Goal: Entertainment & Leisure: Browse casually

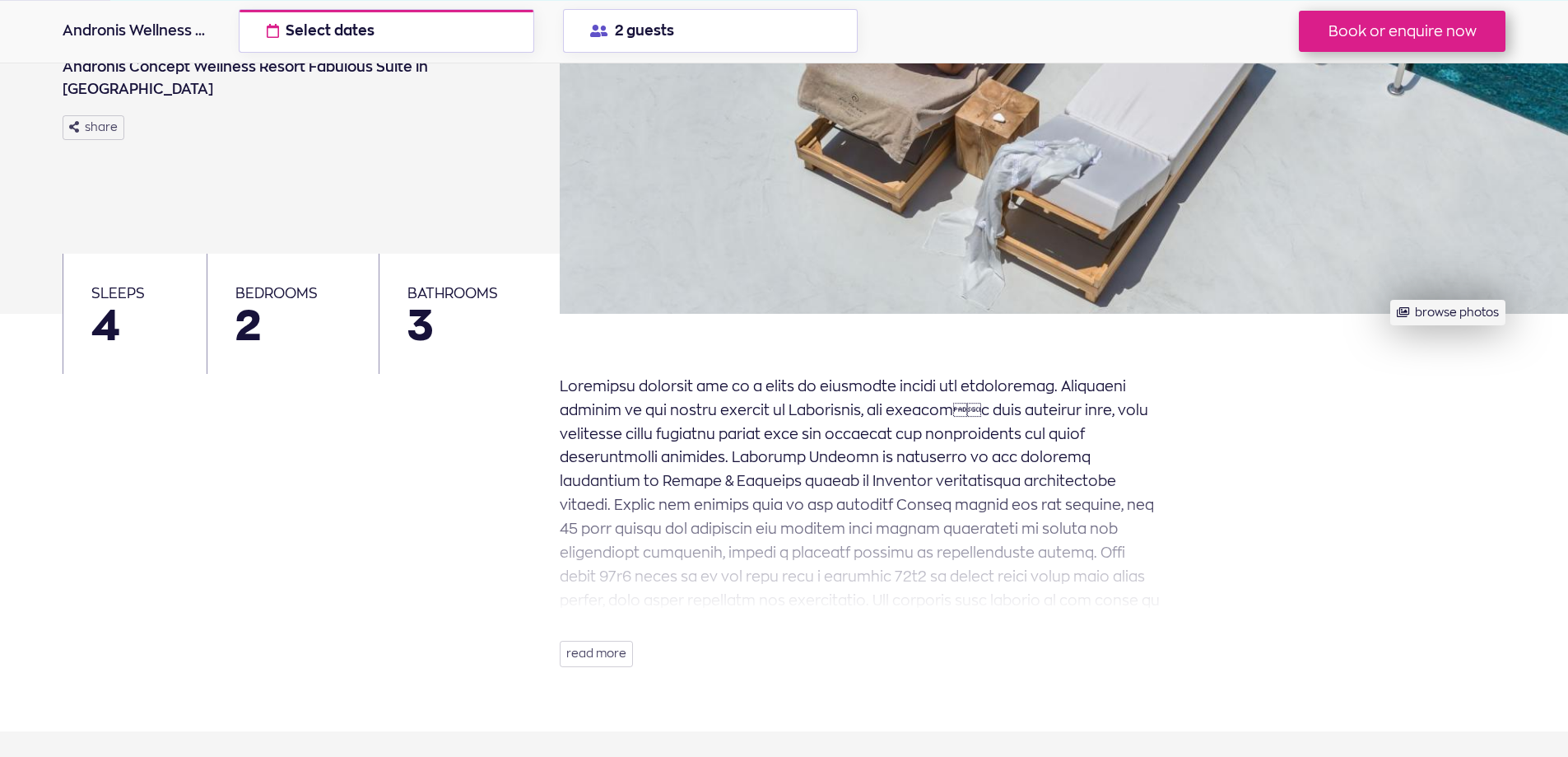
scroll to position [330, 0]
click at [1424, 316] on button "browse photos" at bounding box center [1446, 312] width 114 height 26
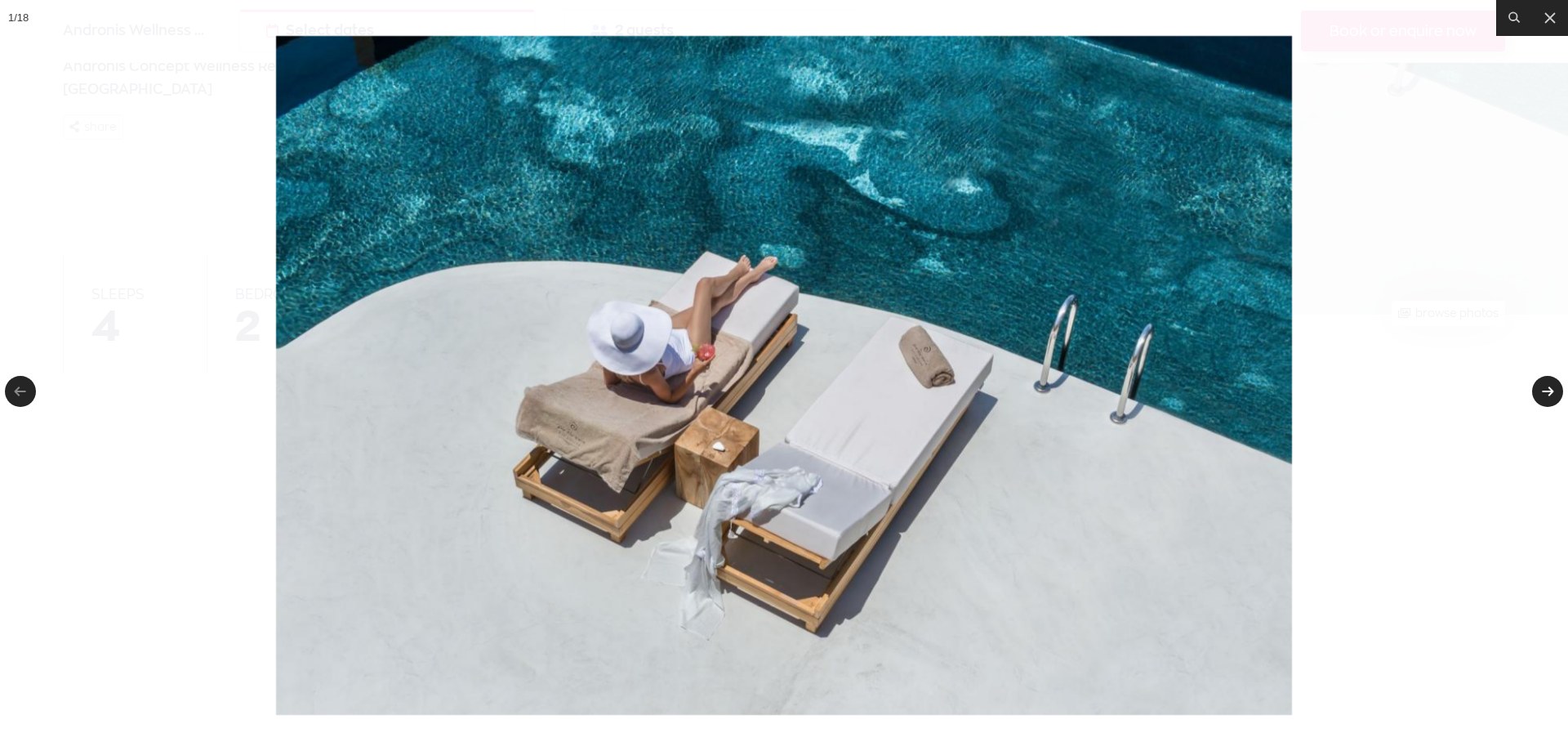
click at [1549, 397] on link at bounding box center [1548, 391] width 31 height 31
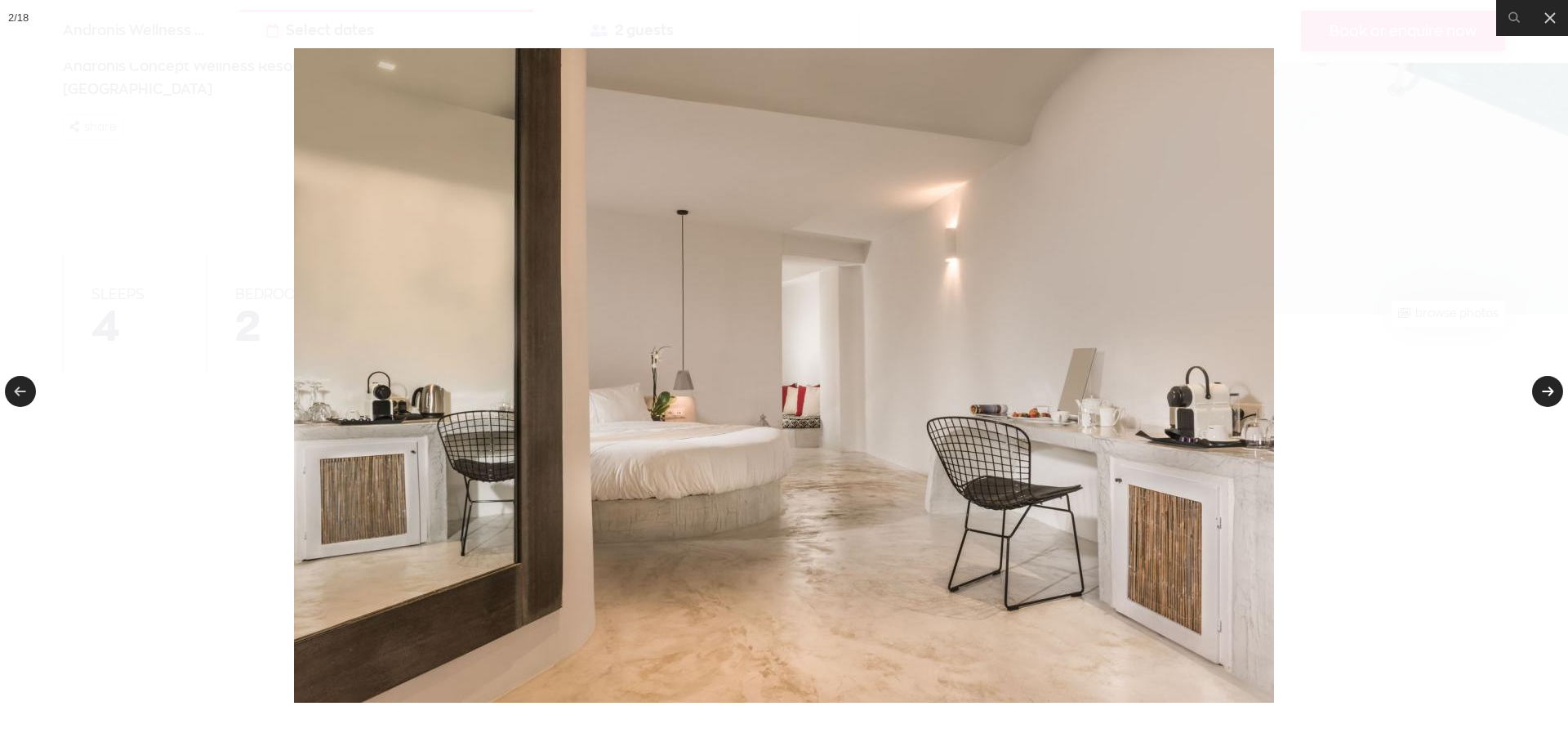
click at [1549, 397] on link at bounding box center [1548, 391] width 31 height 31
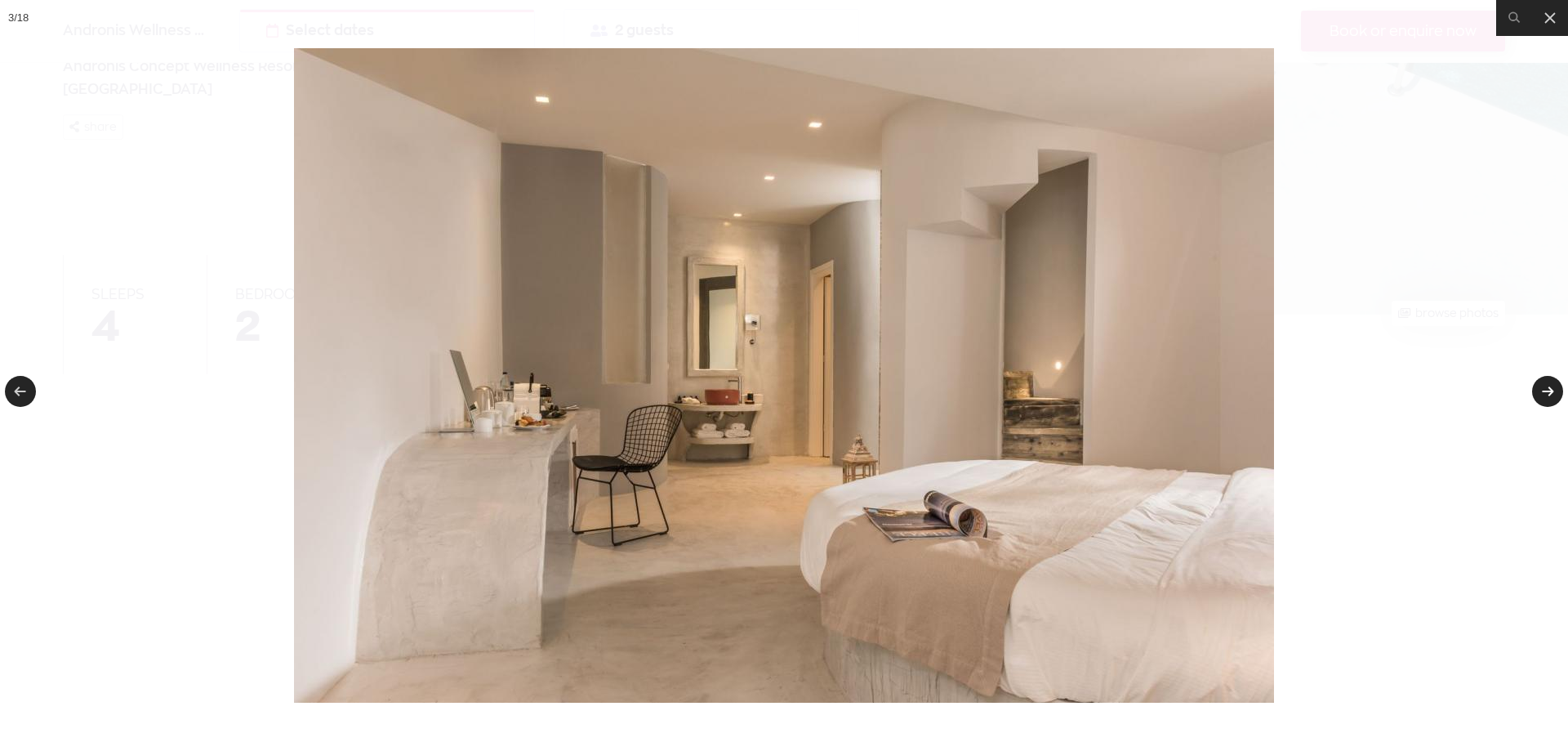
click at [1549, 397] on link at bounding box center [1548, 391] width 31 height 31
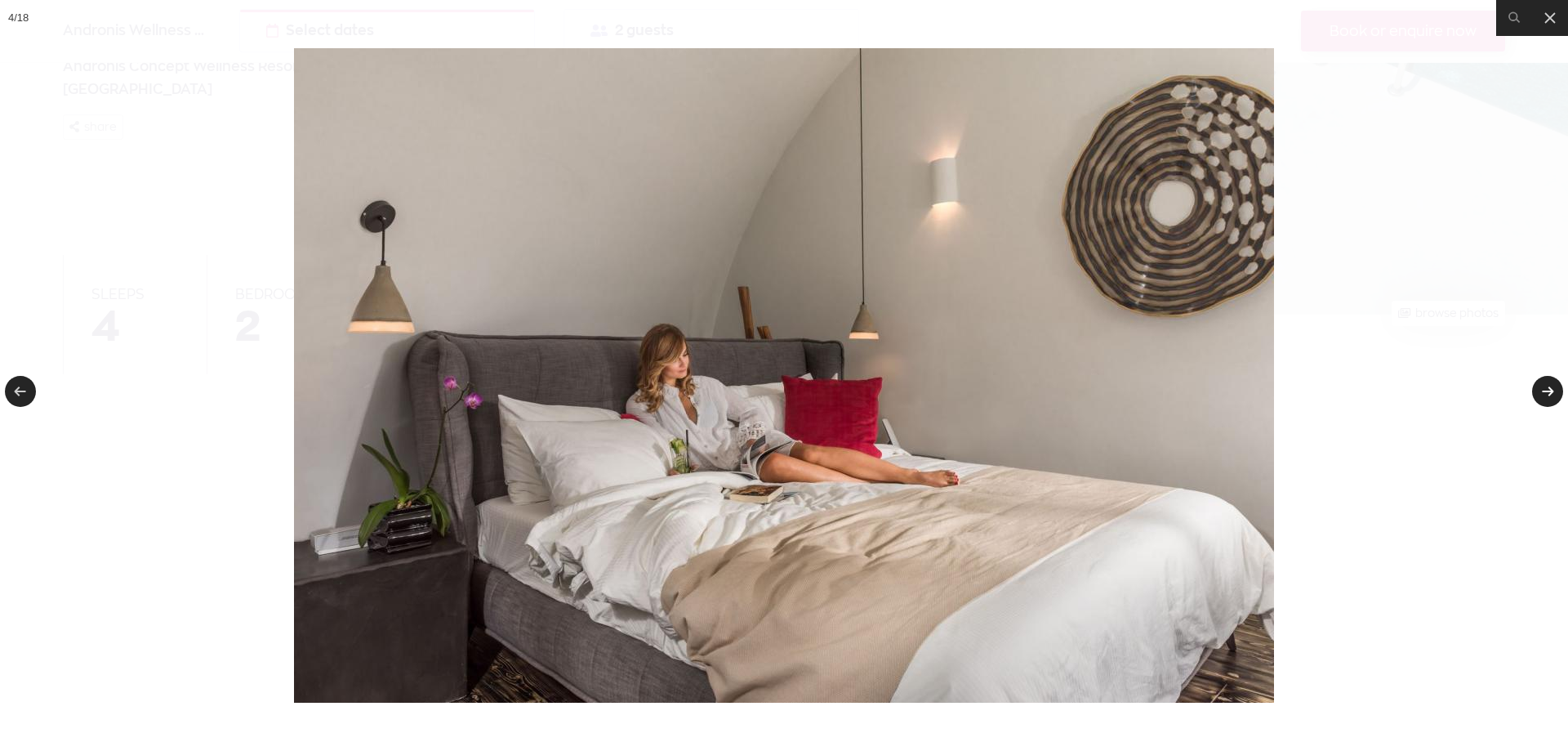
click at [1550, 398] on link at bounding box center [1548, 391] width 31 height 31
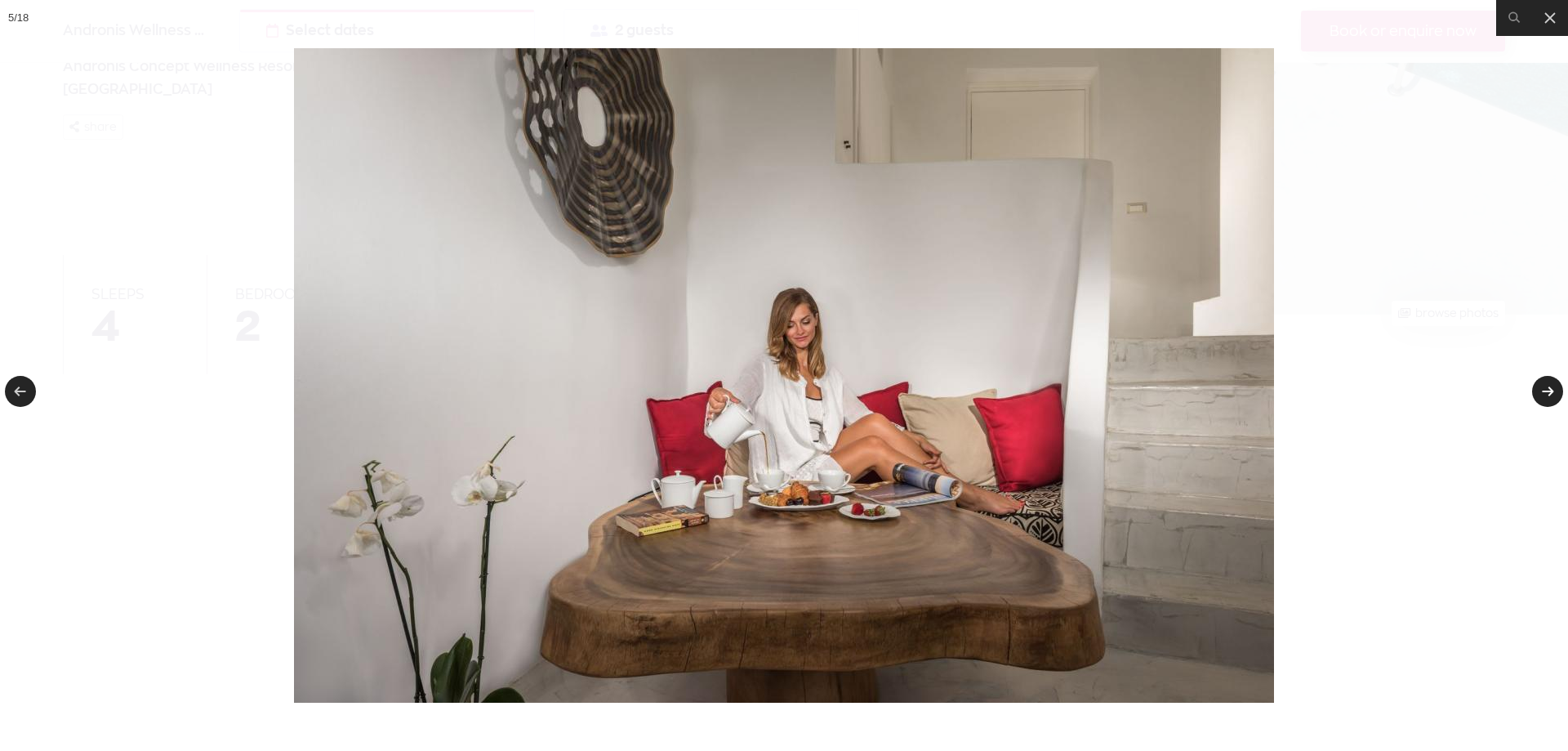
click at [1550, 398] on link at bounding box center [1548, 391] width 31 height 31
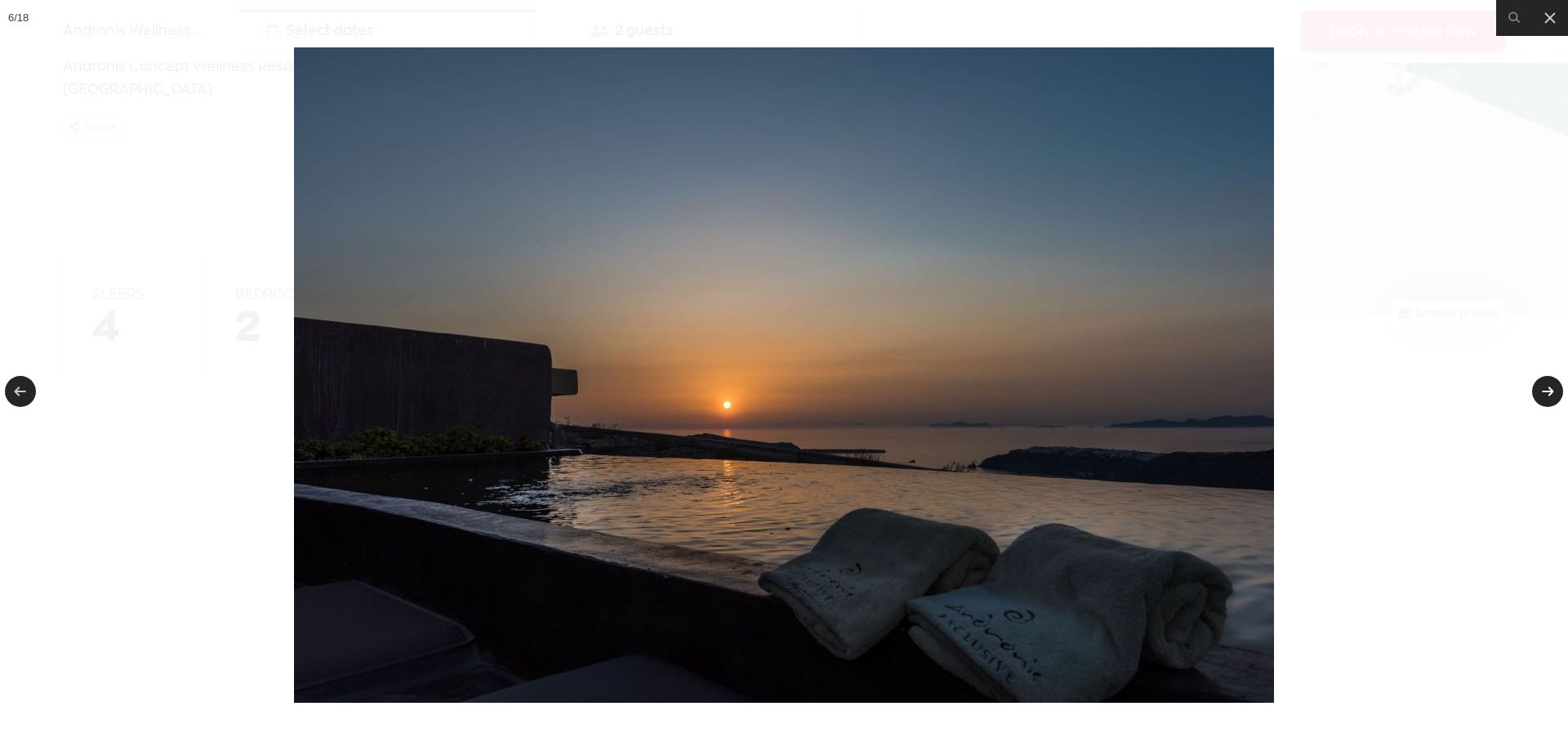
click at [1550, 398] on link at bounding box center [1548, 391] width 31 height 31
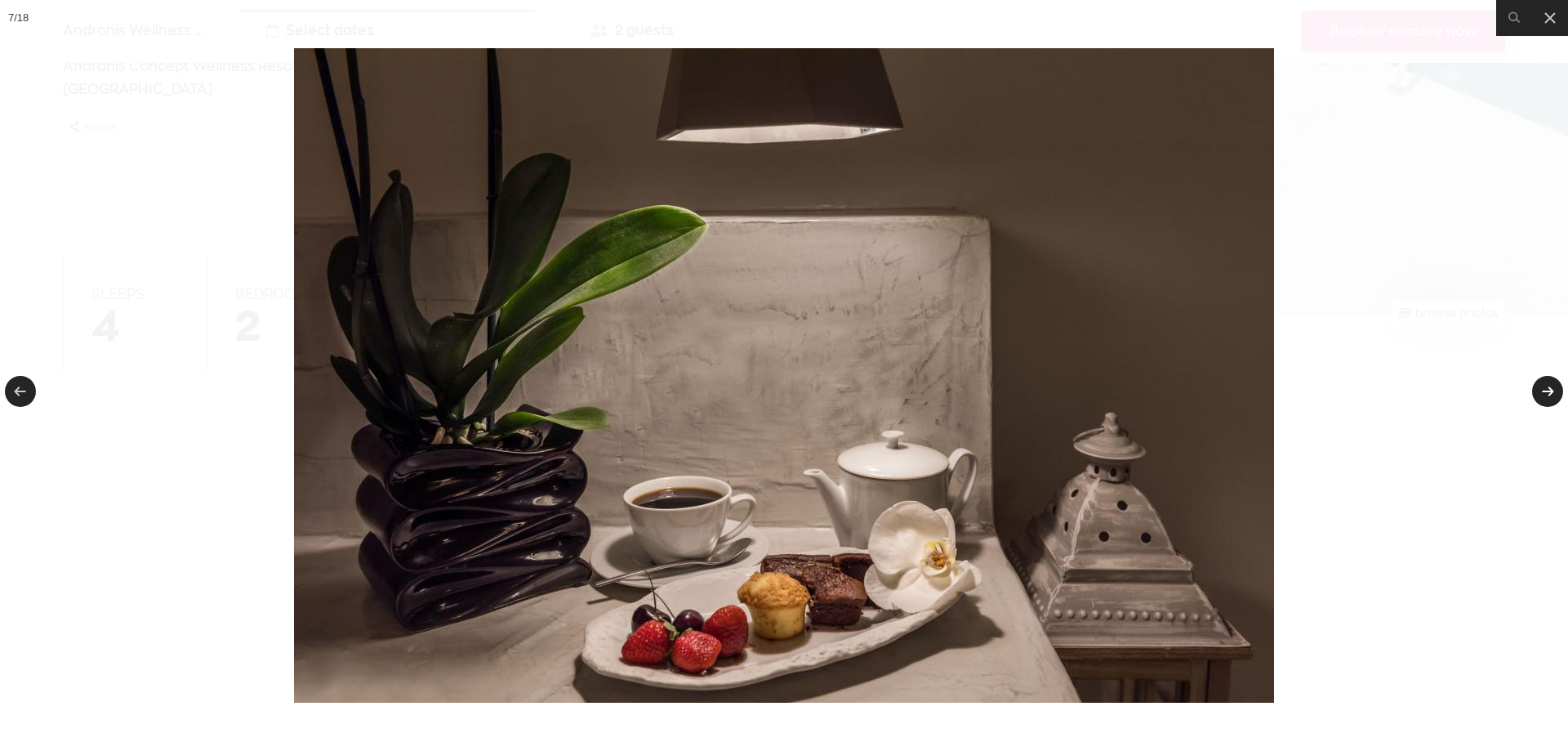
click at [1550, 398] on link at bounding box center [1548, 391] width 31 height 31
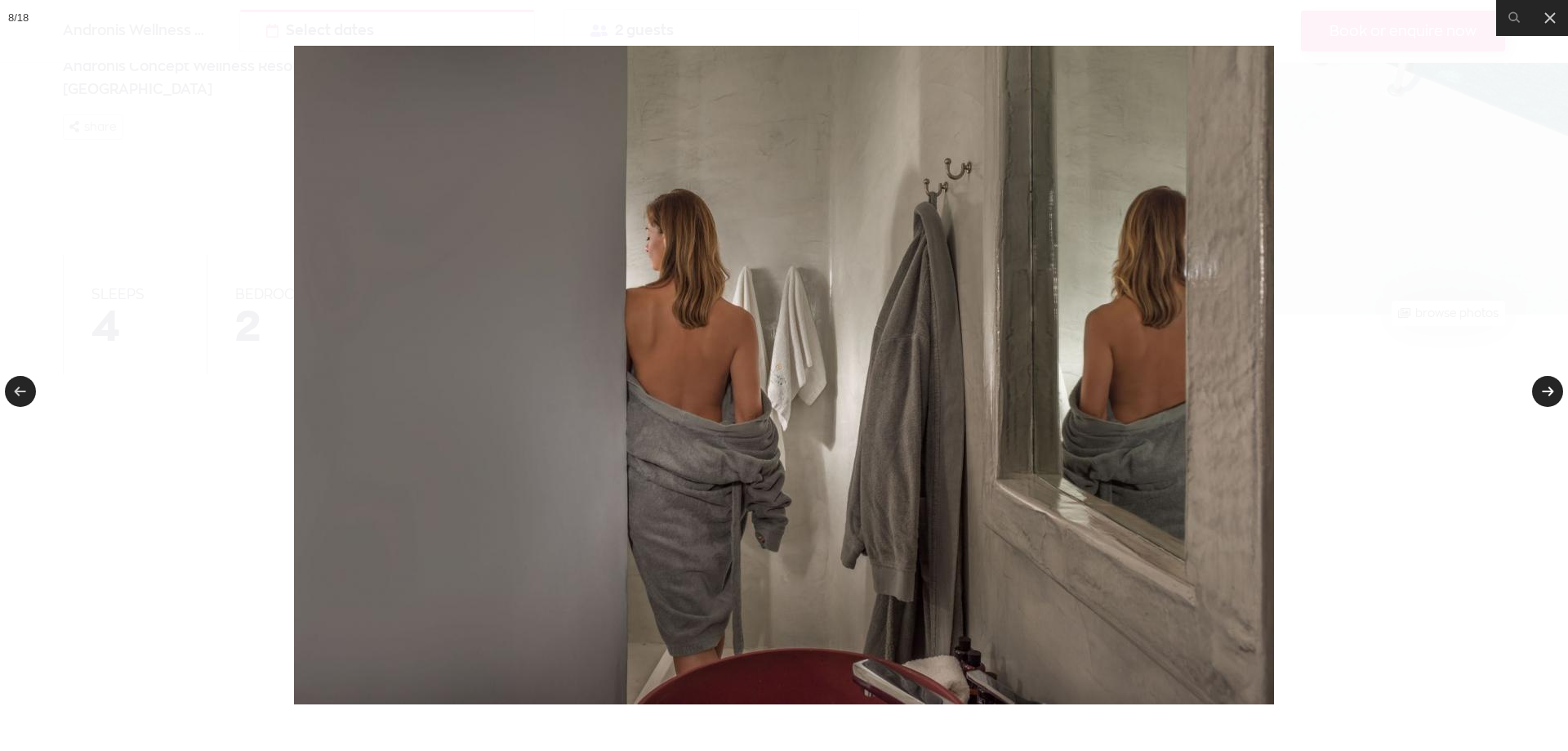
click at [1550, 398] on link at bounding box center [1548, 391] width 31 height 31
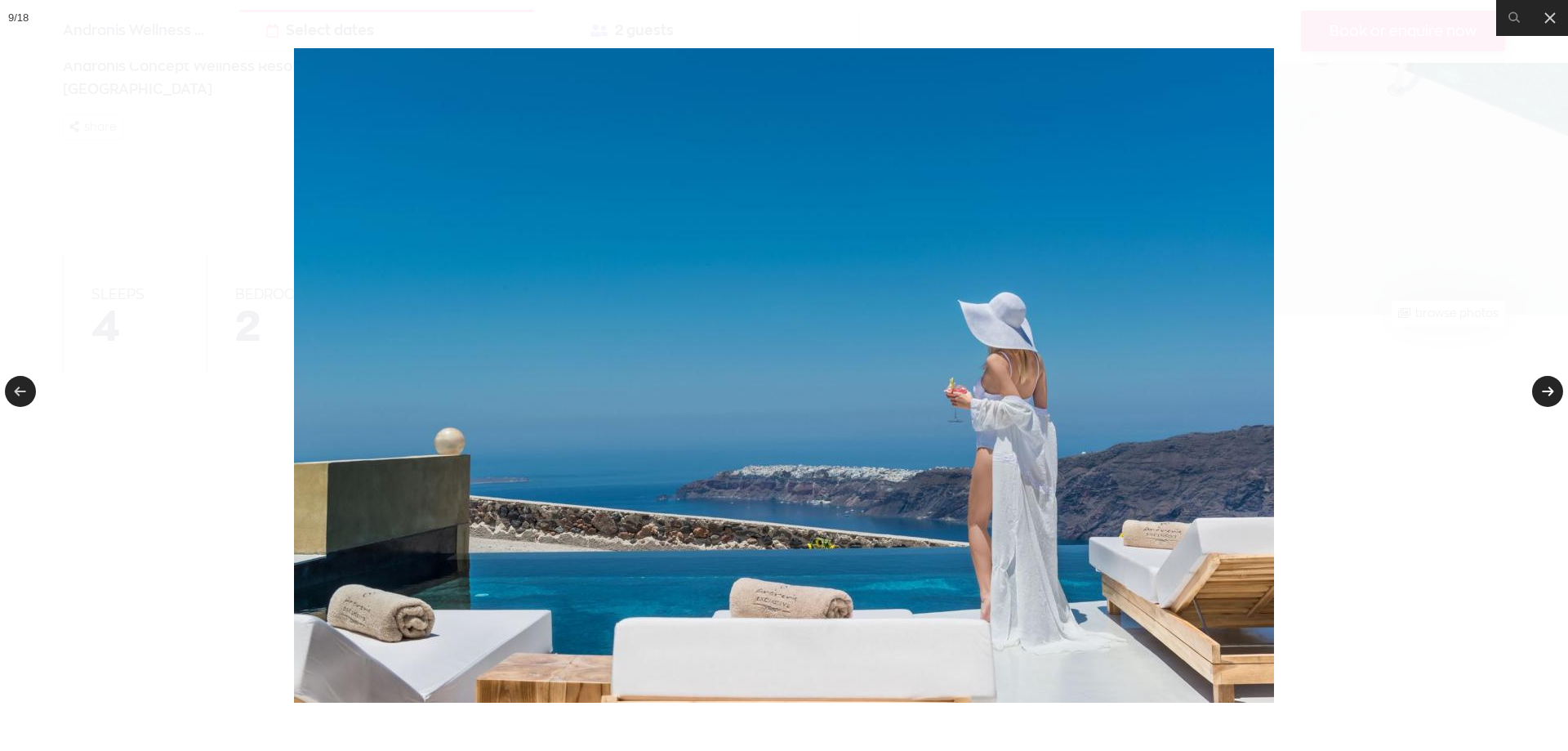
click at [1551, 400] on link at bounding box center [1548, 391] width 31 height 31
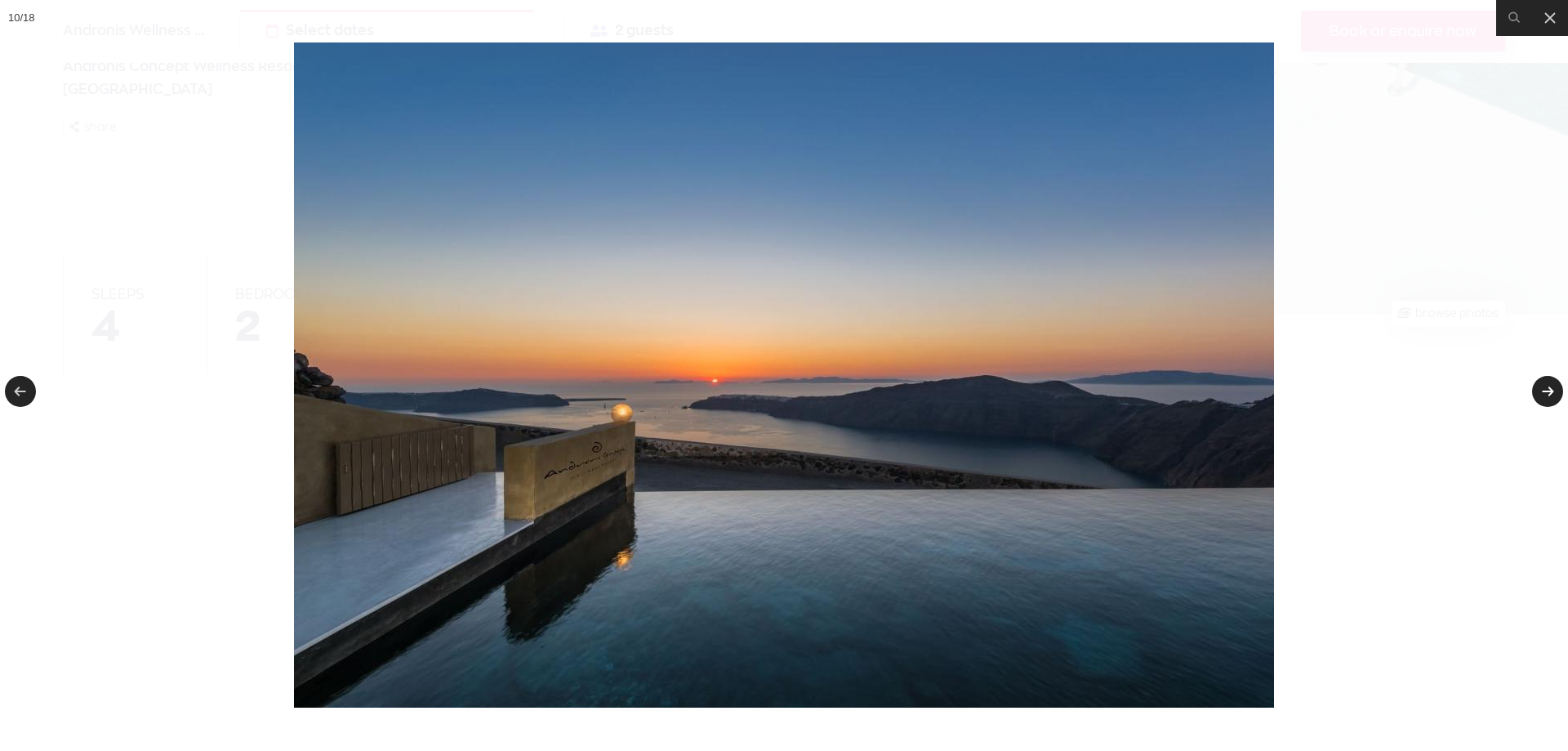
click at [1551, 400] on link at bounding box center [1548, 391] width 31 height 31
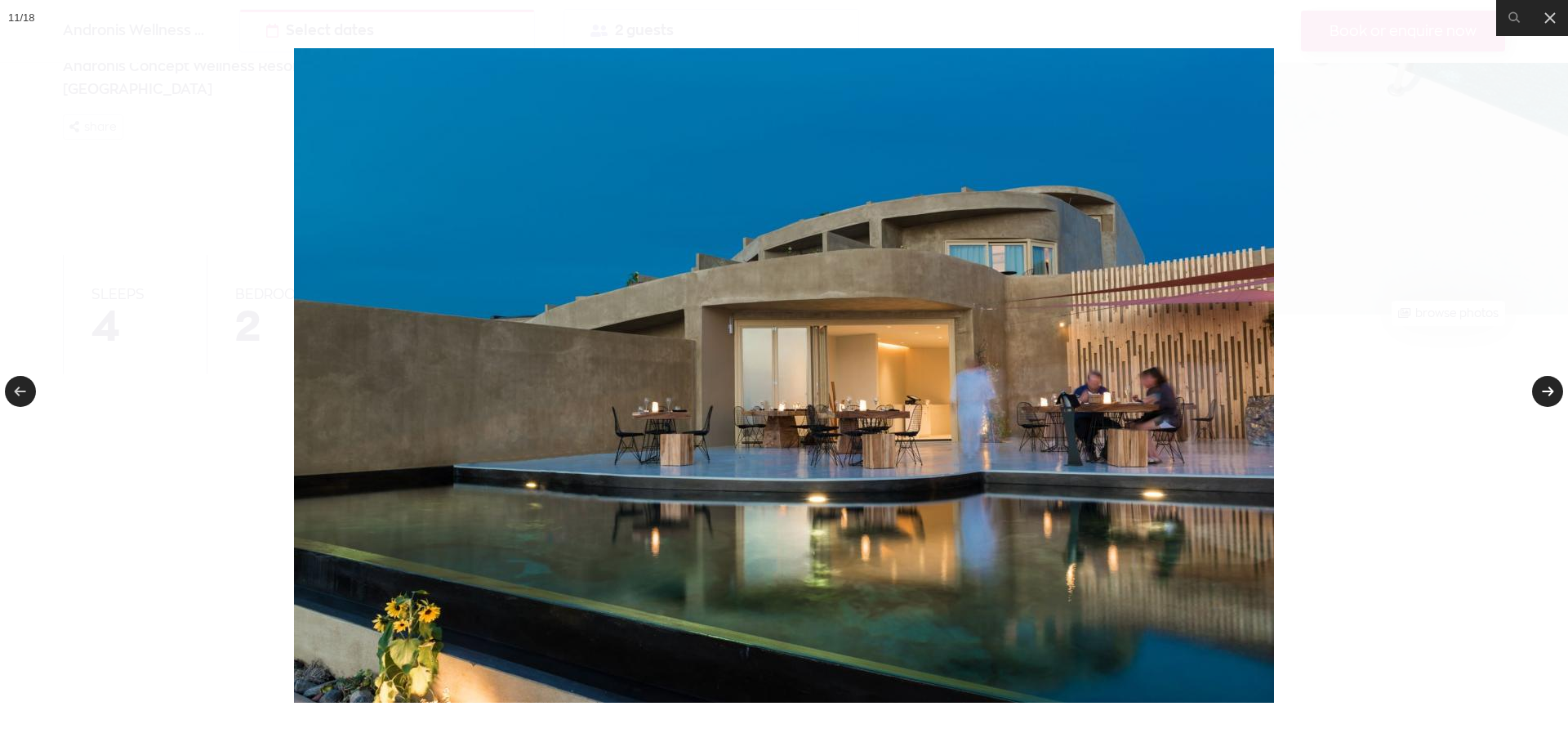
click at [1551, 400] on link at bounding box center [1548, 391] width 31 height 31
click at [1549, 389] on link at bounding box center [1548, 391] width 31 height 31
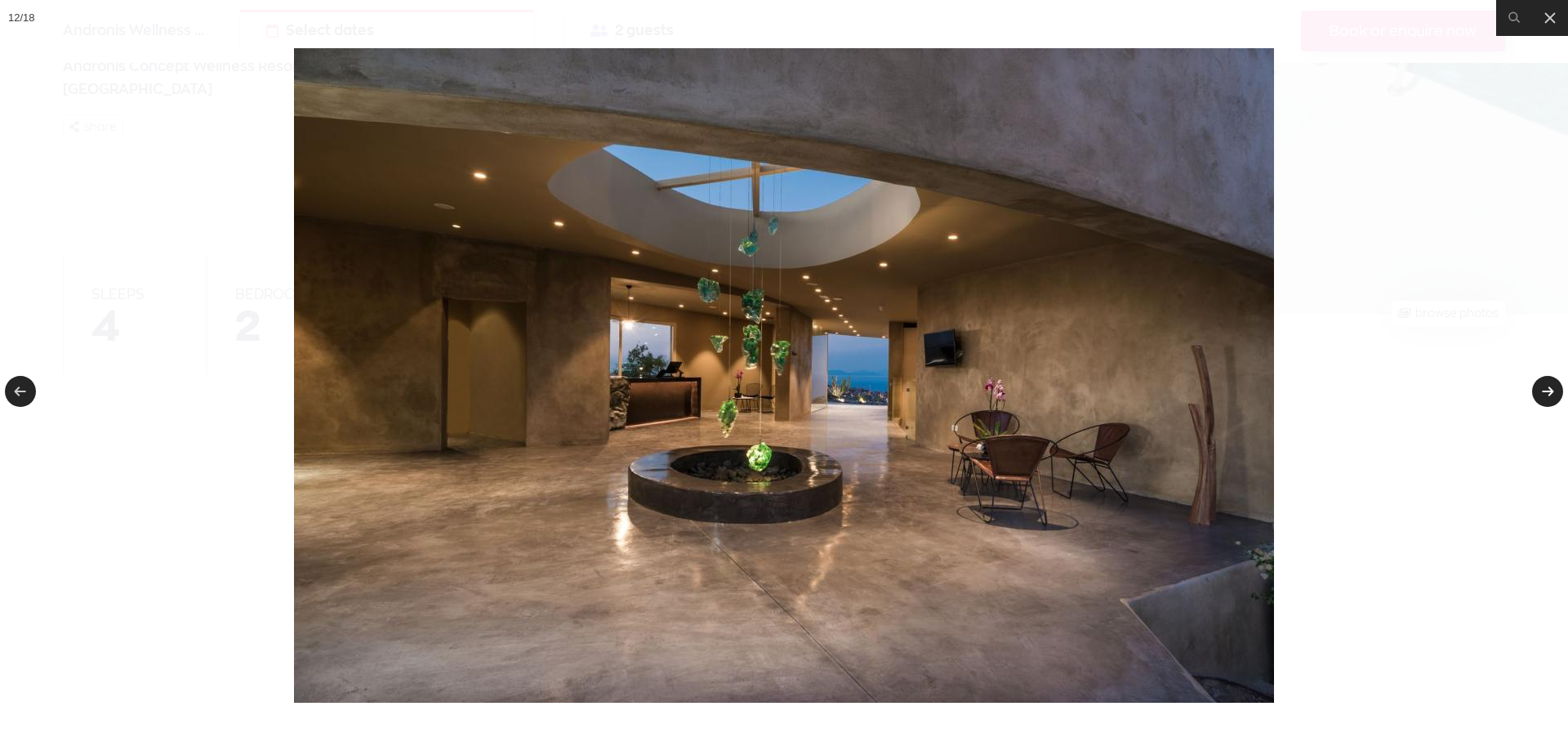
click at [1549, 389] on link at bounding box center [1548, 391] width 31 height 31
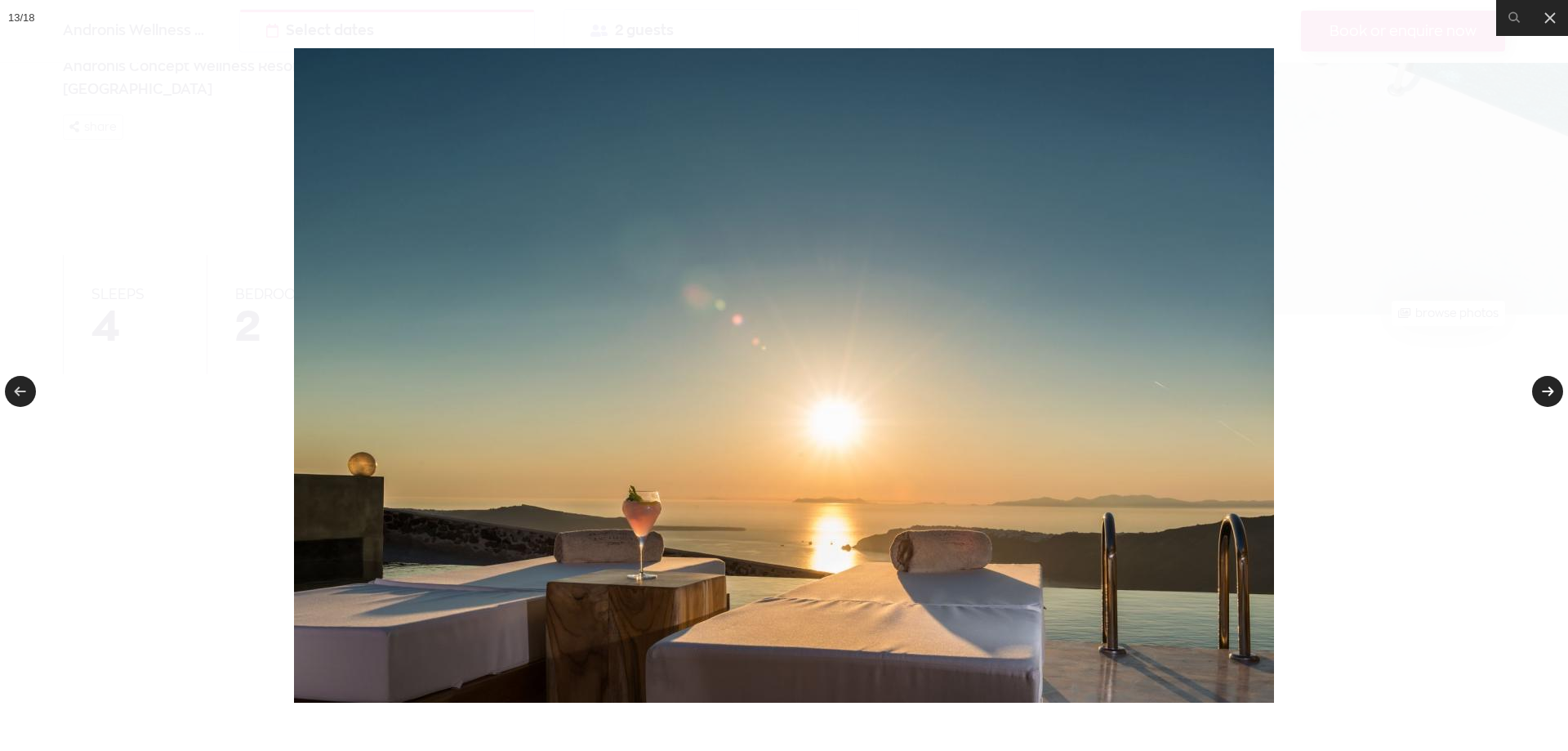
click at [1549, 389] on link at bounding box center [1548, 391] width 31 height 31
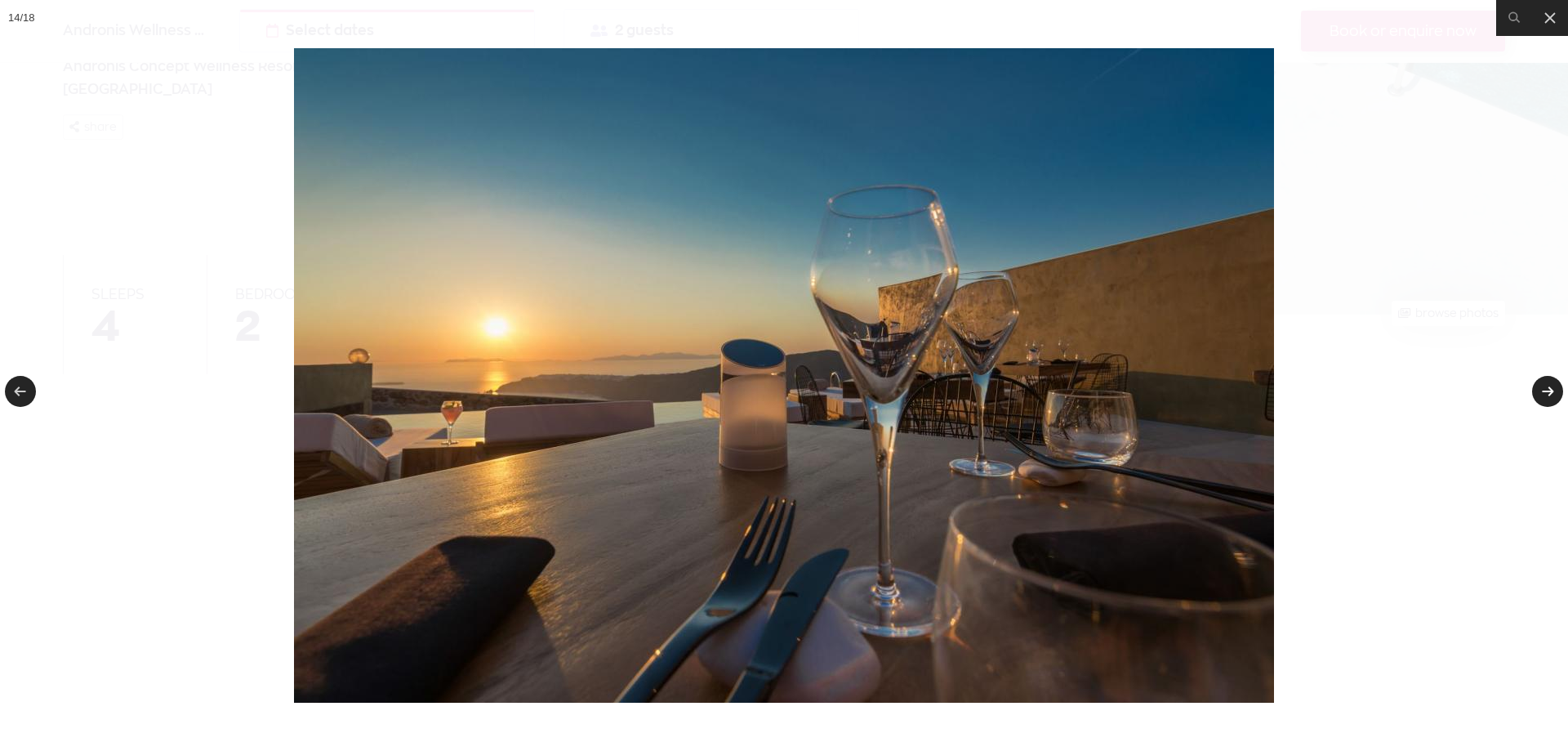
click at [1549, 389] on link at bounding box center [1548, 391] width 31 height 31
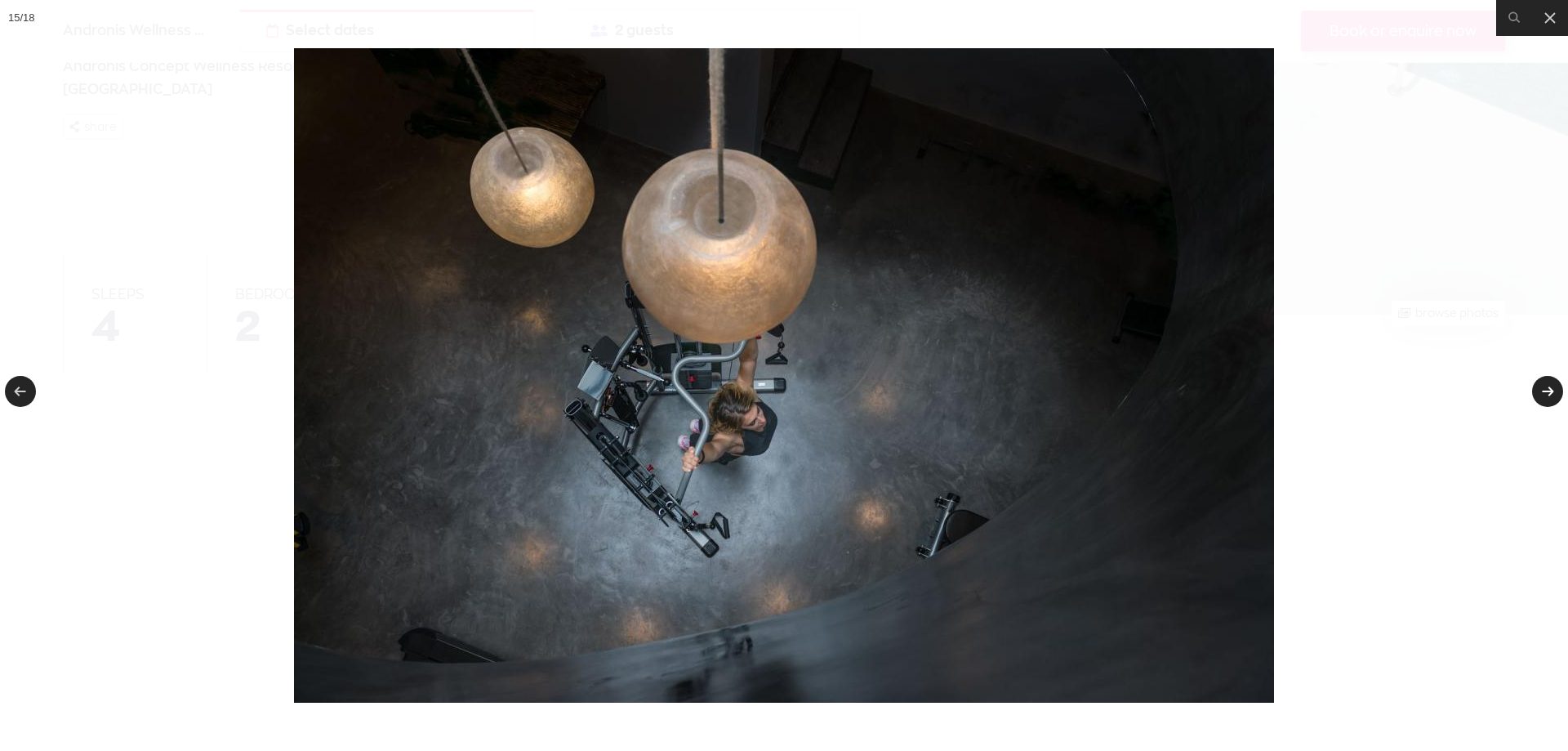
click at [1549, 389] on link at bounding box center [1548, 391] width 31 height 31
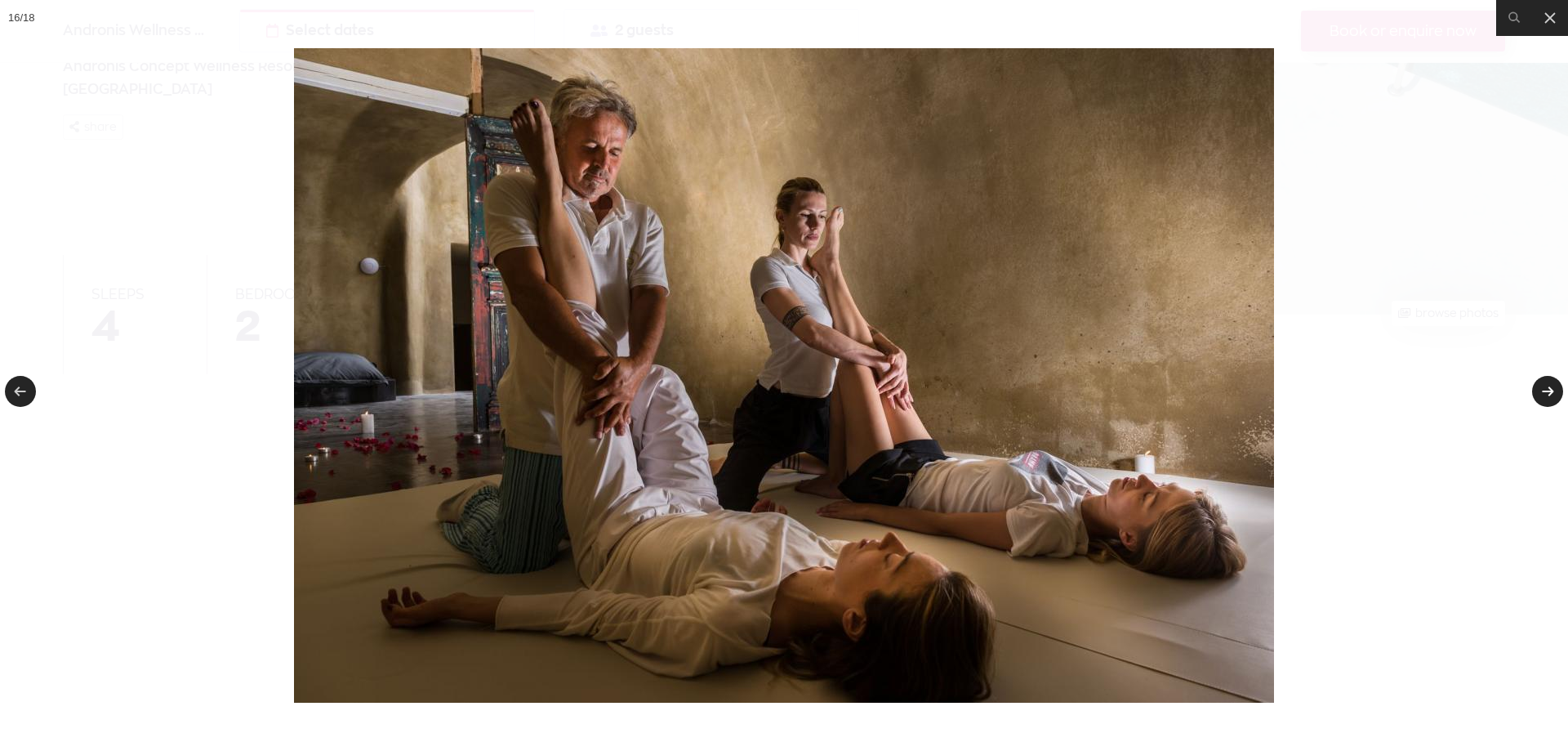
click at [1549, 389] on link at bounding box center [1548, 391] width 31 height 31
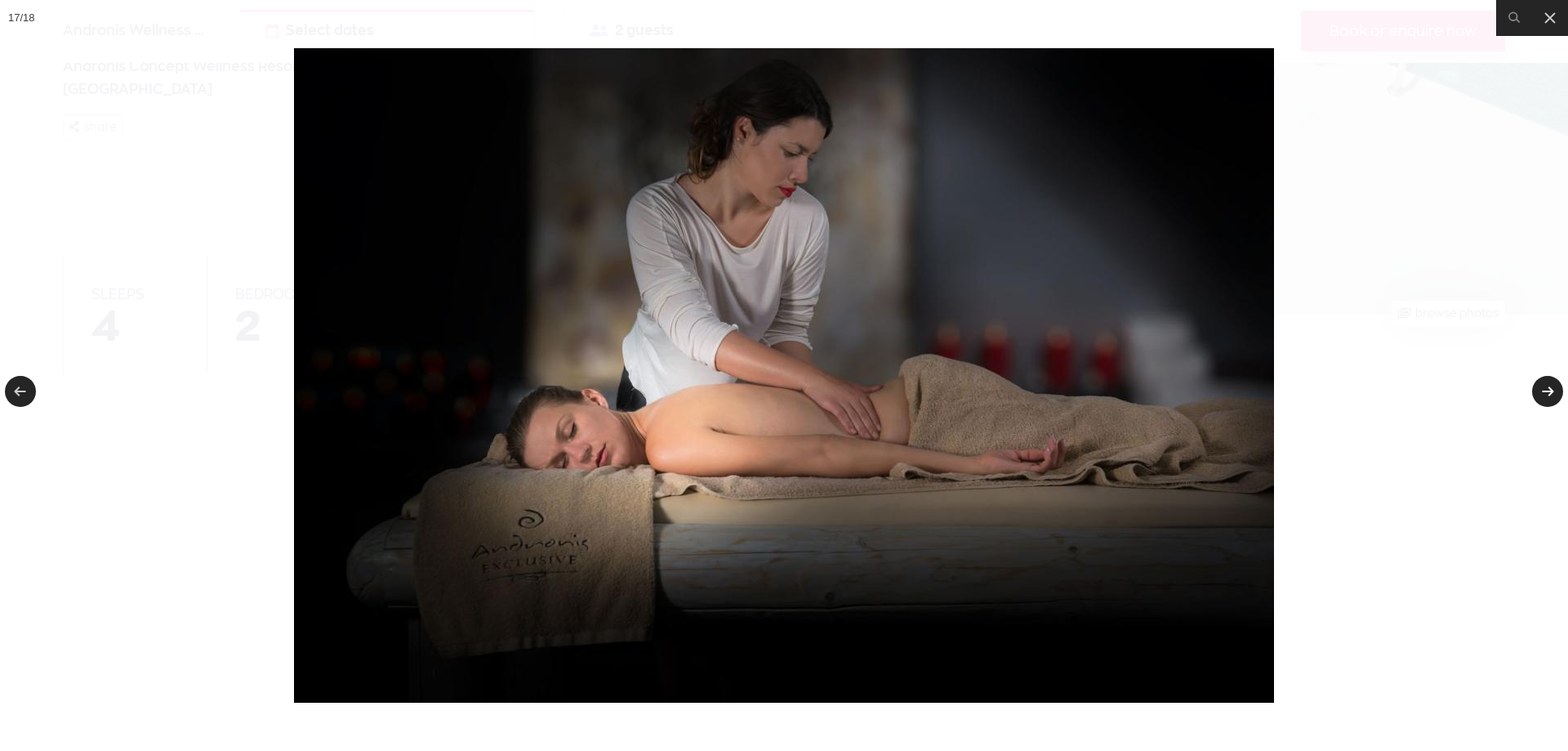
click at [1549, 389] on link at bounding box center [1548, 391] width 31 height 31
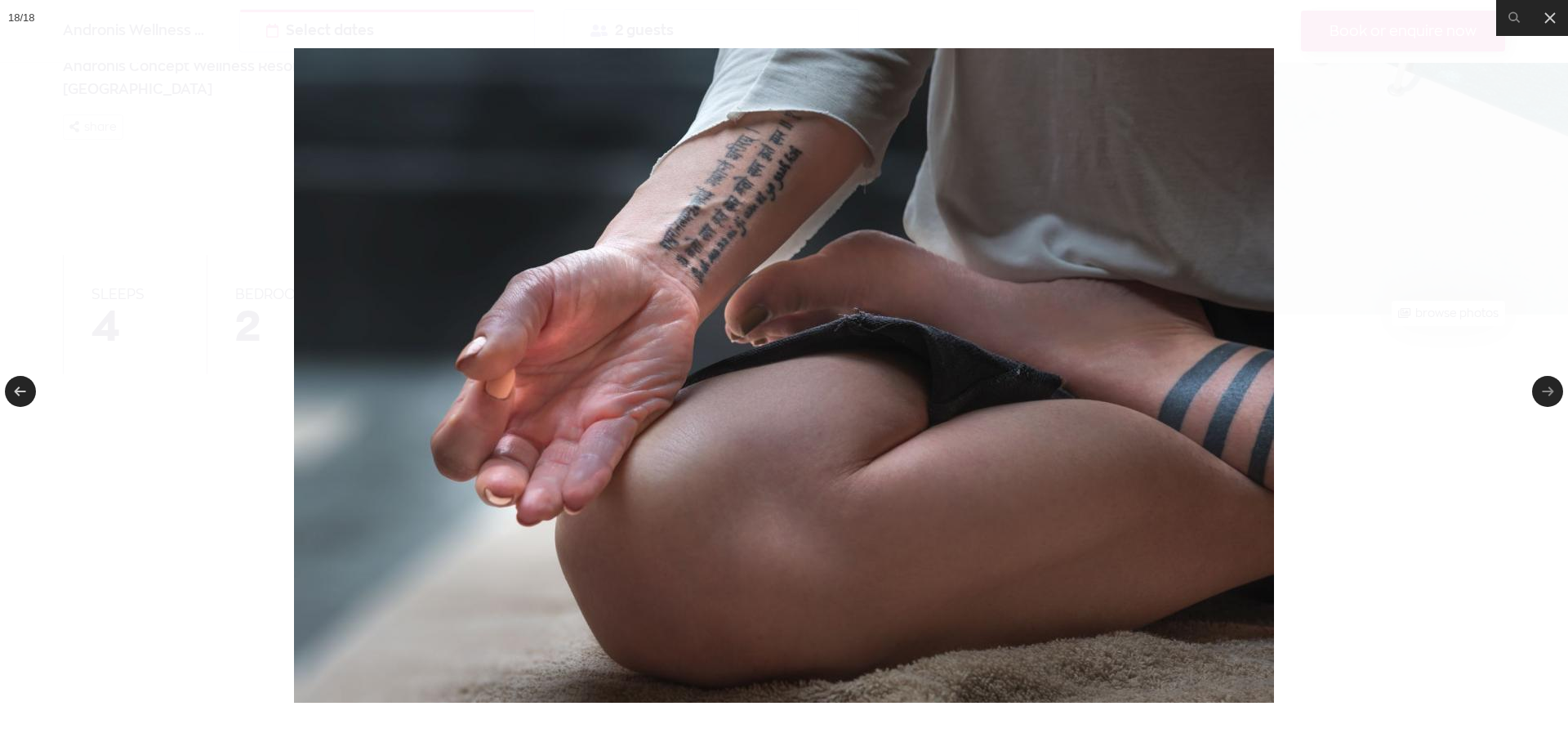
click at [1549, 389] on link at bounding box center [1548, 391] width 31 height 31
click at [1548, 392] on link at bounding box center [1548, 391] width 31 height 31
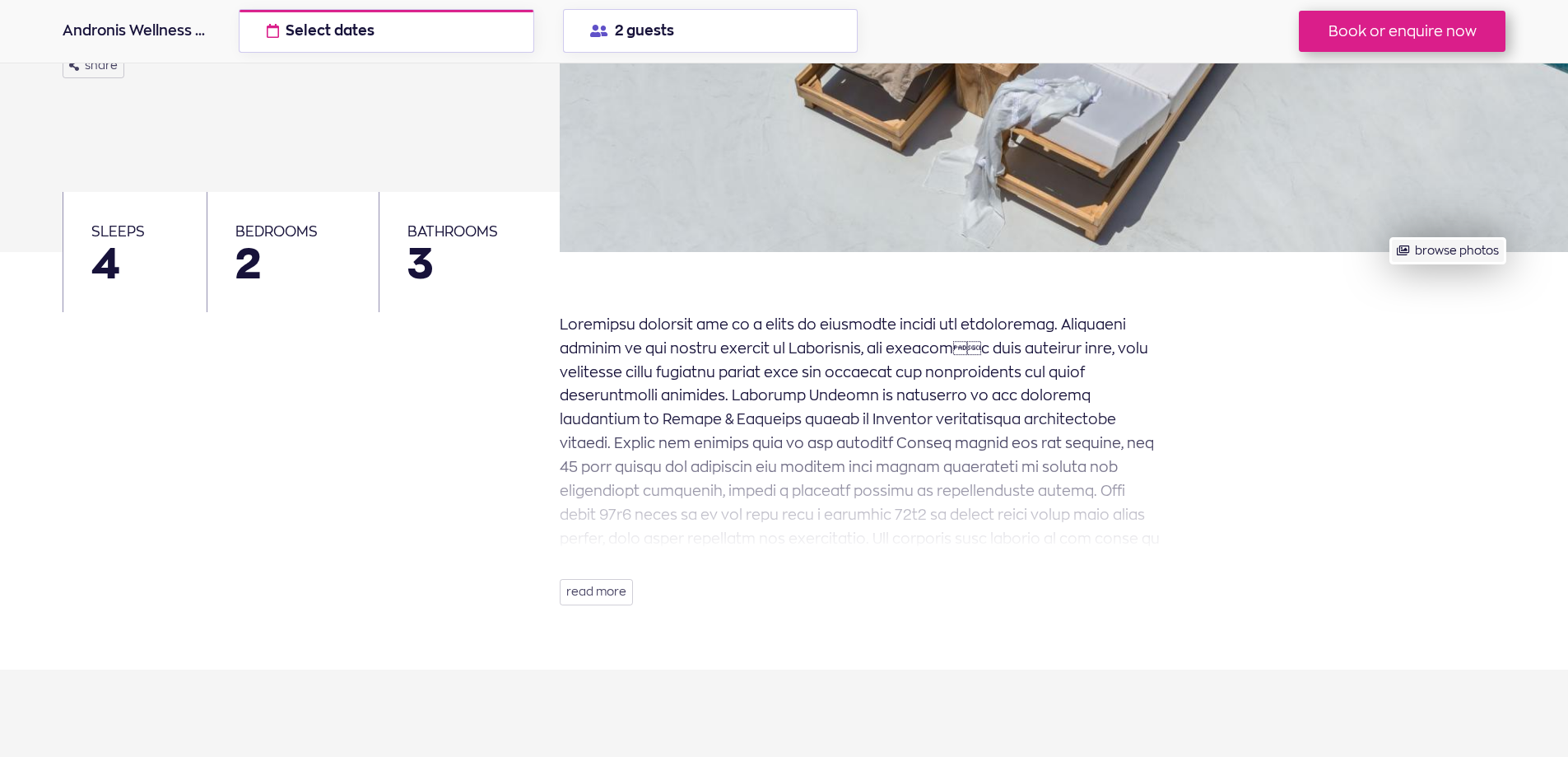
scroll to position [412, 0]
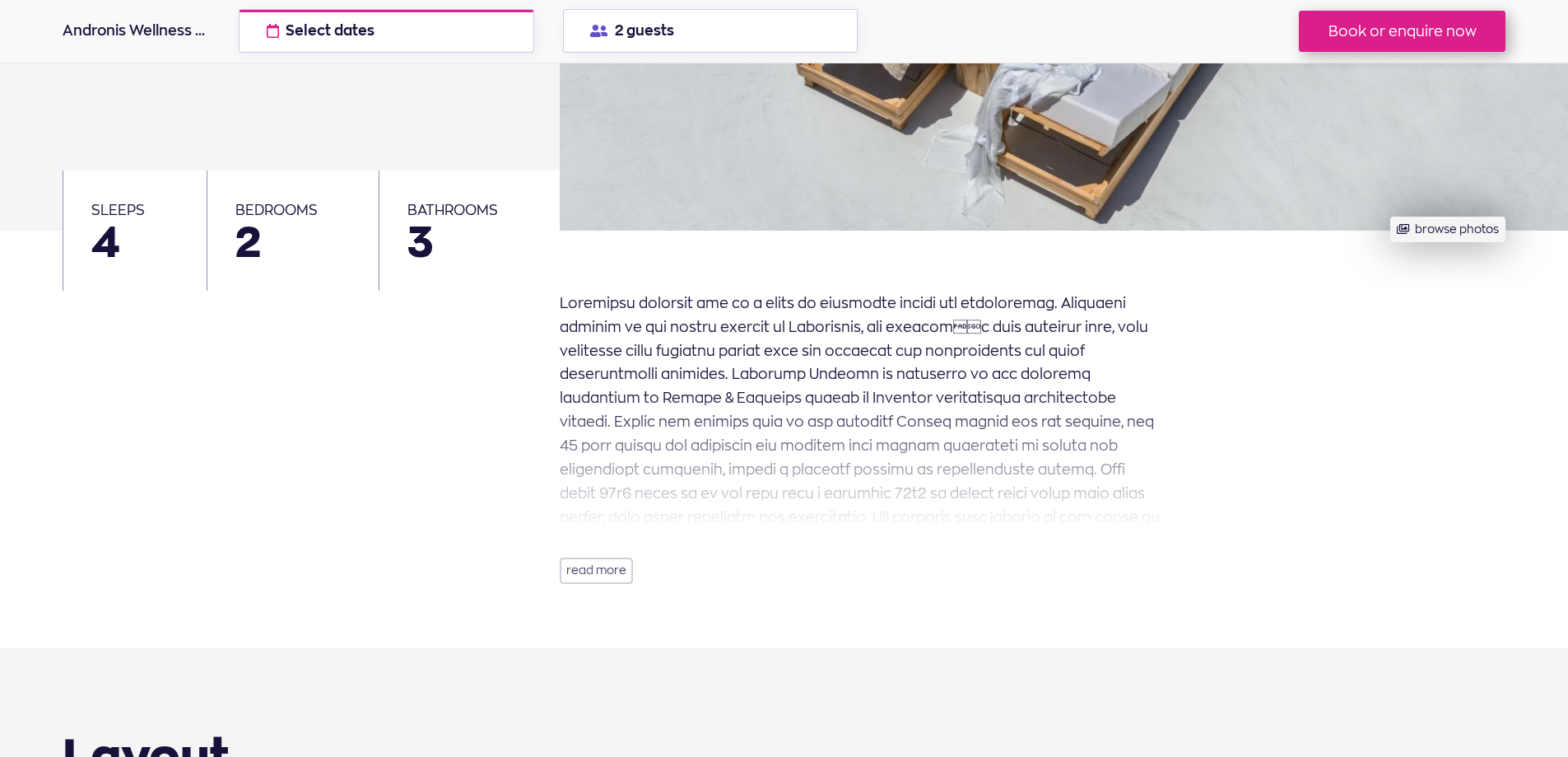
click at [599, 568] on button "read more" at bounding box center [596, 570] width 73 height 27
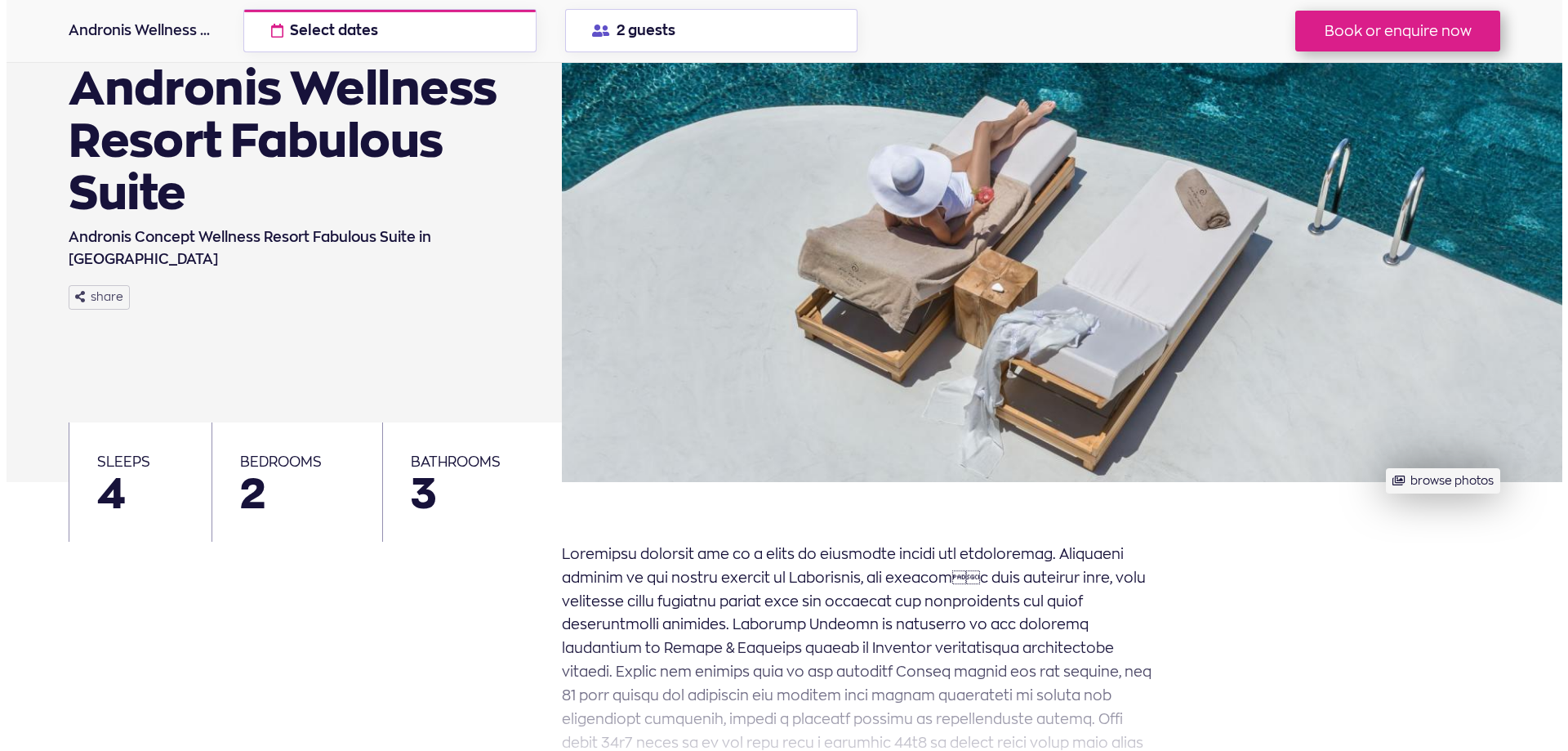
scroll to position [163, 0]
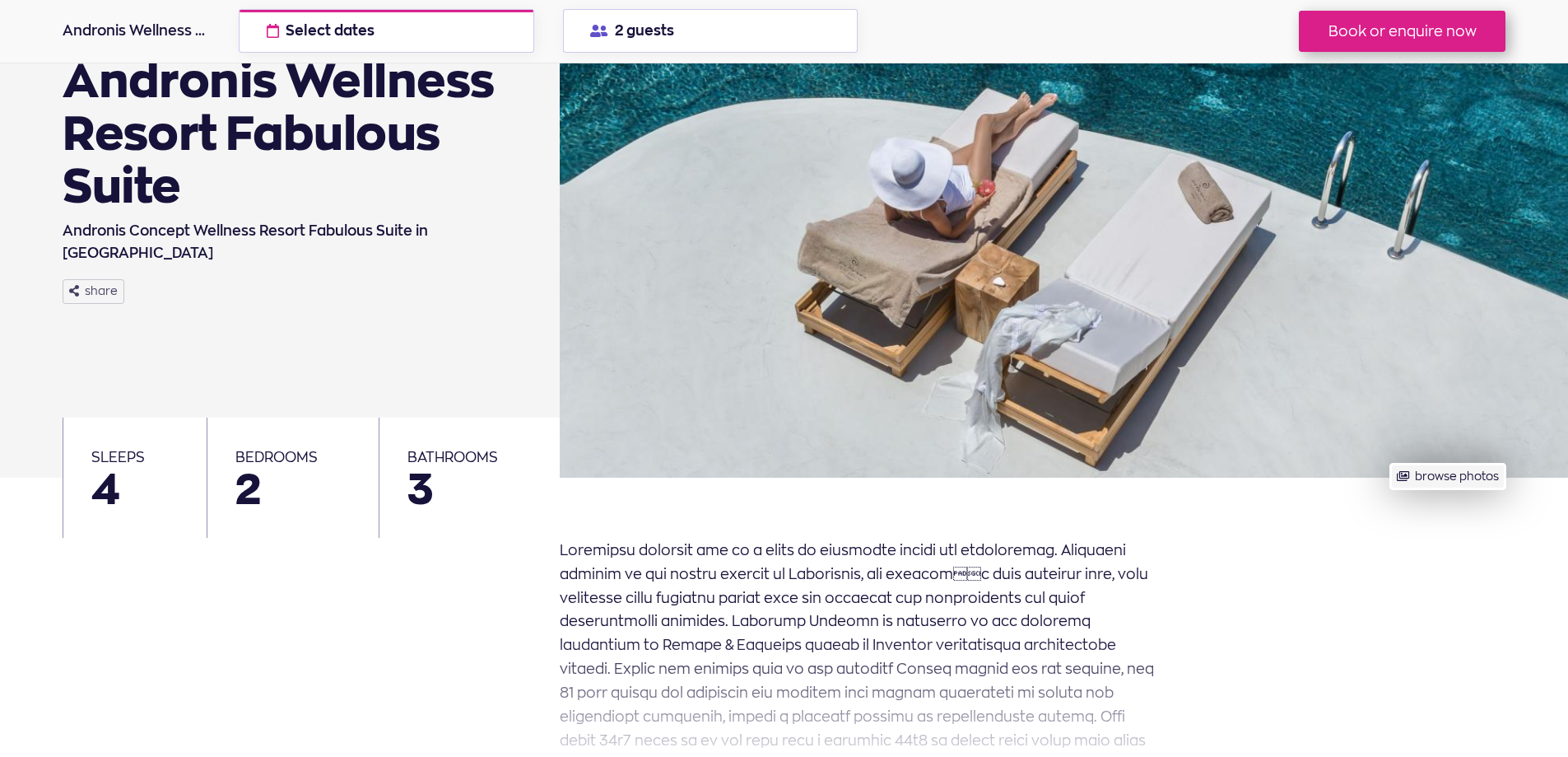
click at [1469, 477] on button "browse photos" at bounding box center [1446, 476] width 114 height 26
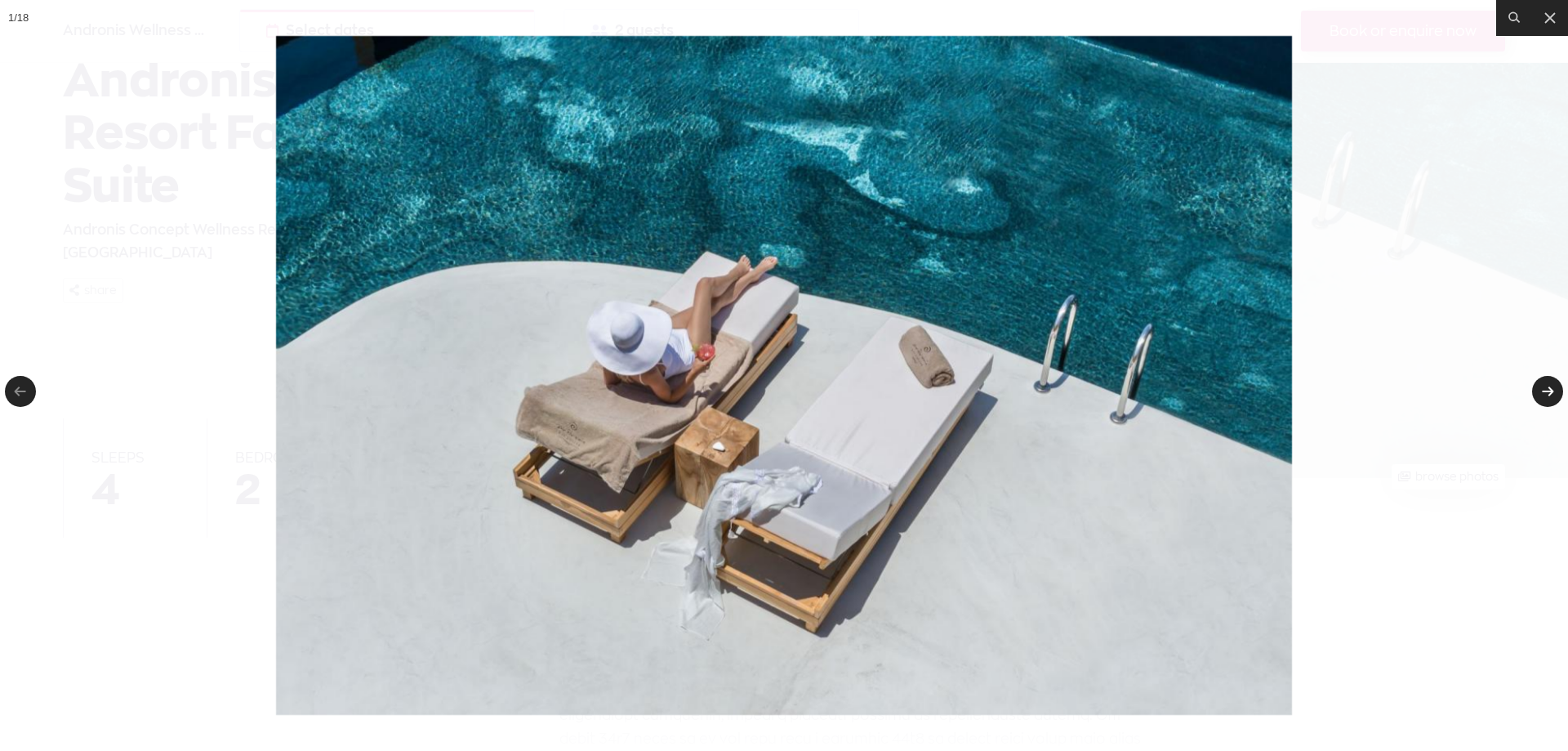
click at [1545, 390] on link at bounding box center [1548, 391] width 31 height 31
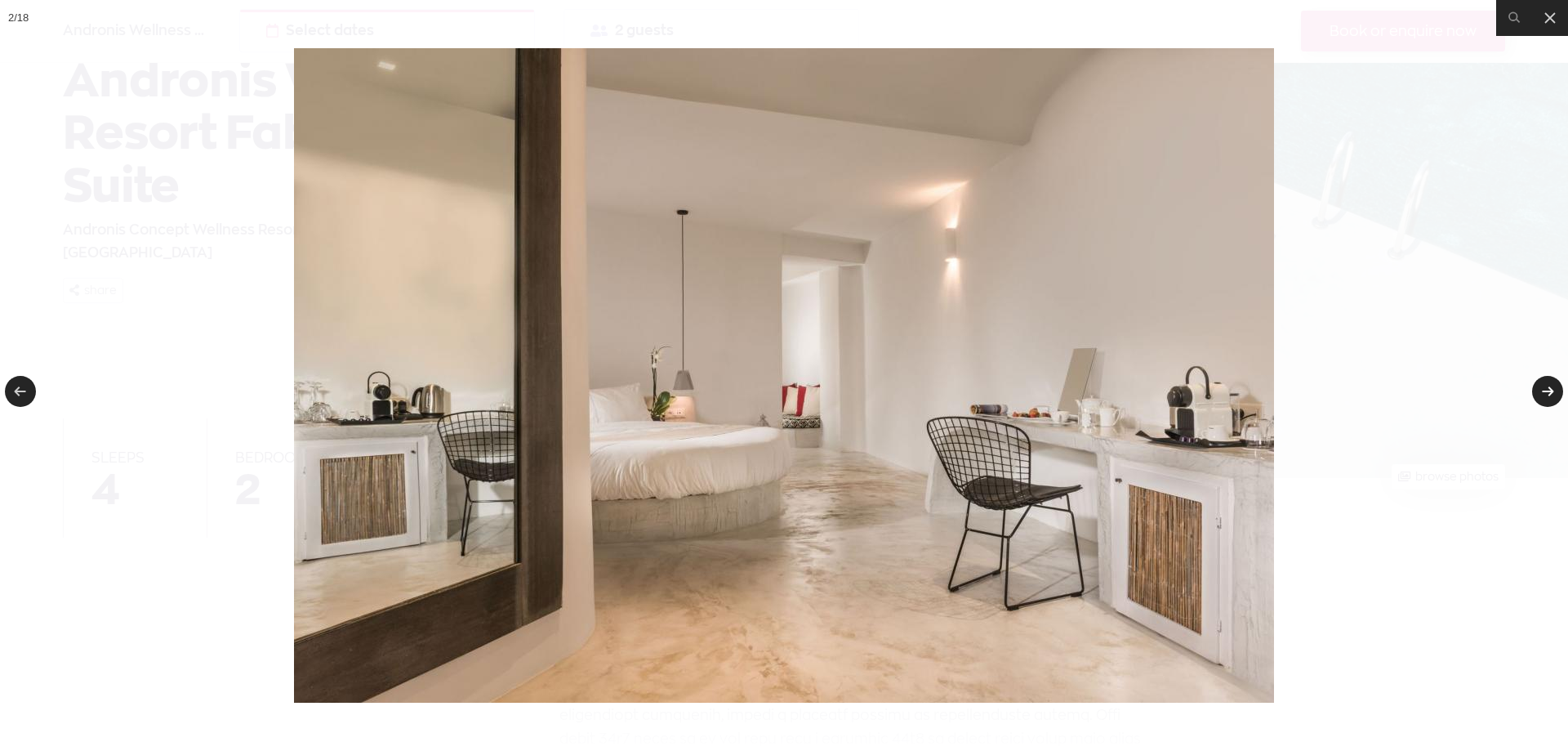
click at [1545, 390] on link at bounding box center [1548, 391] width 31 height 31
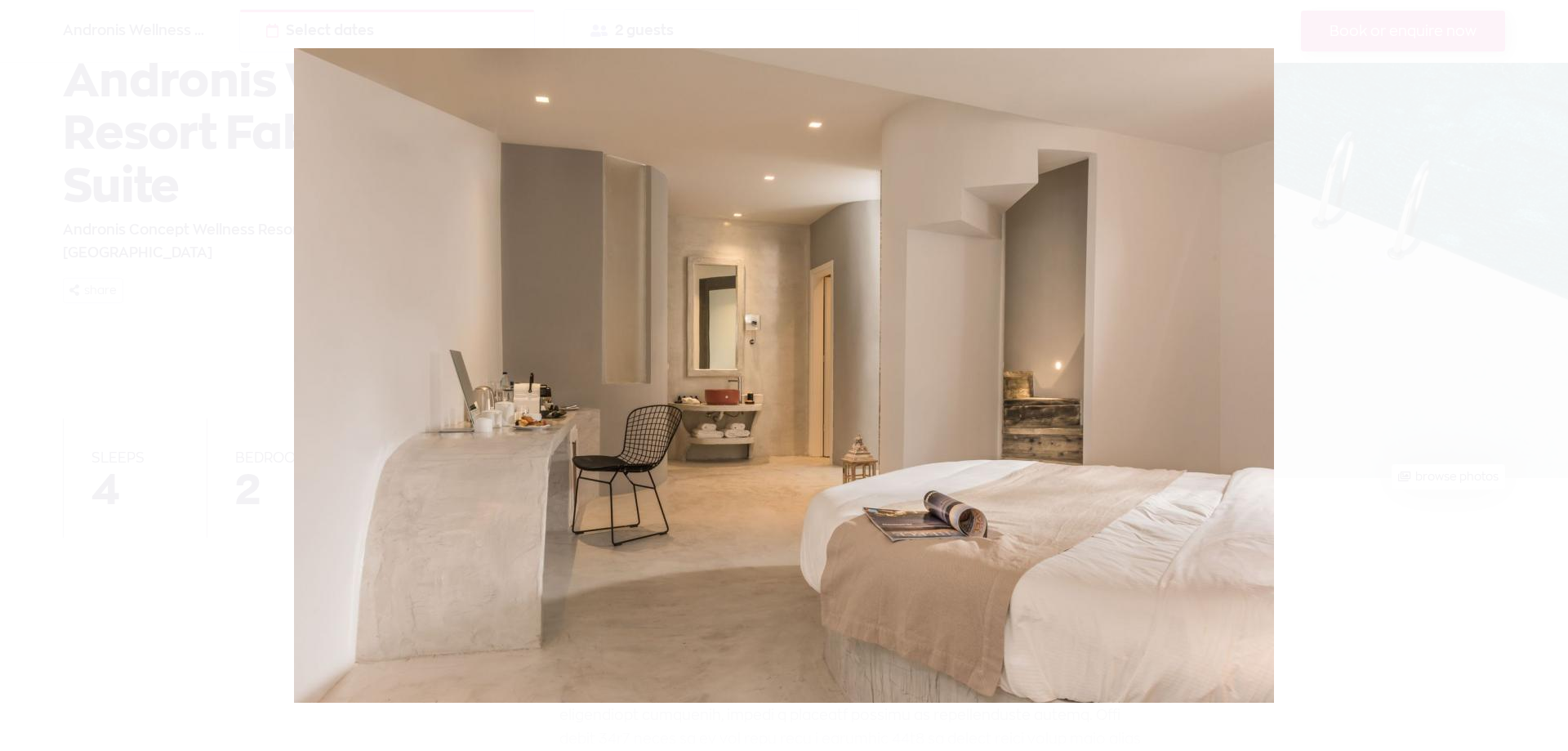
click at [1545, 390] on div at bounding box center [784, 375] width 1568 height 751
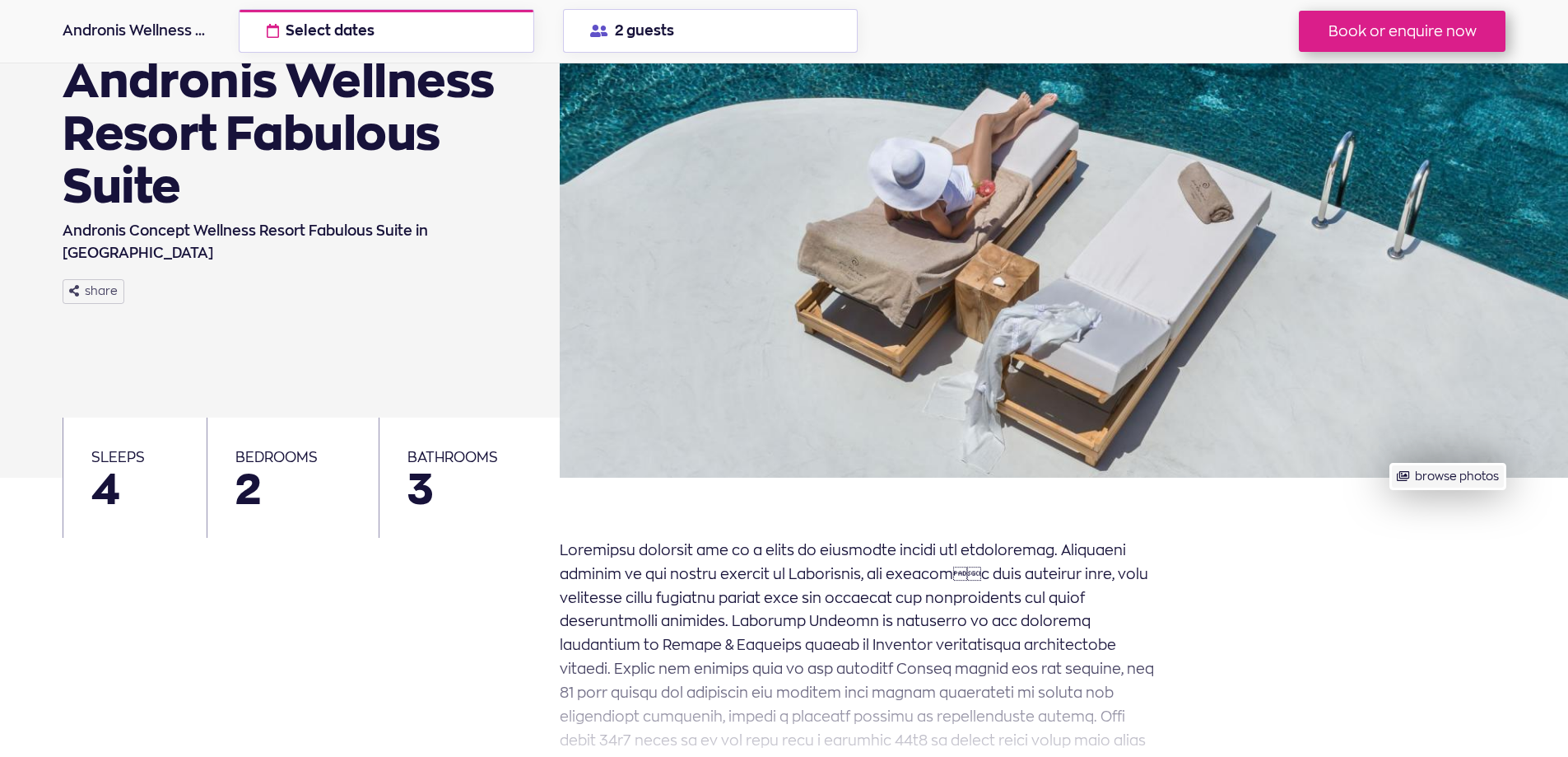
click at [1493, 478] on button "browse photos" at bounding box center [1446, 476] width 114 height 26
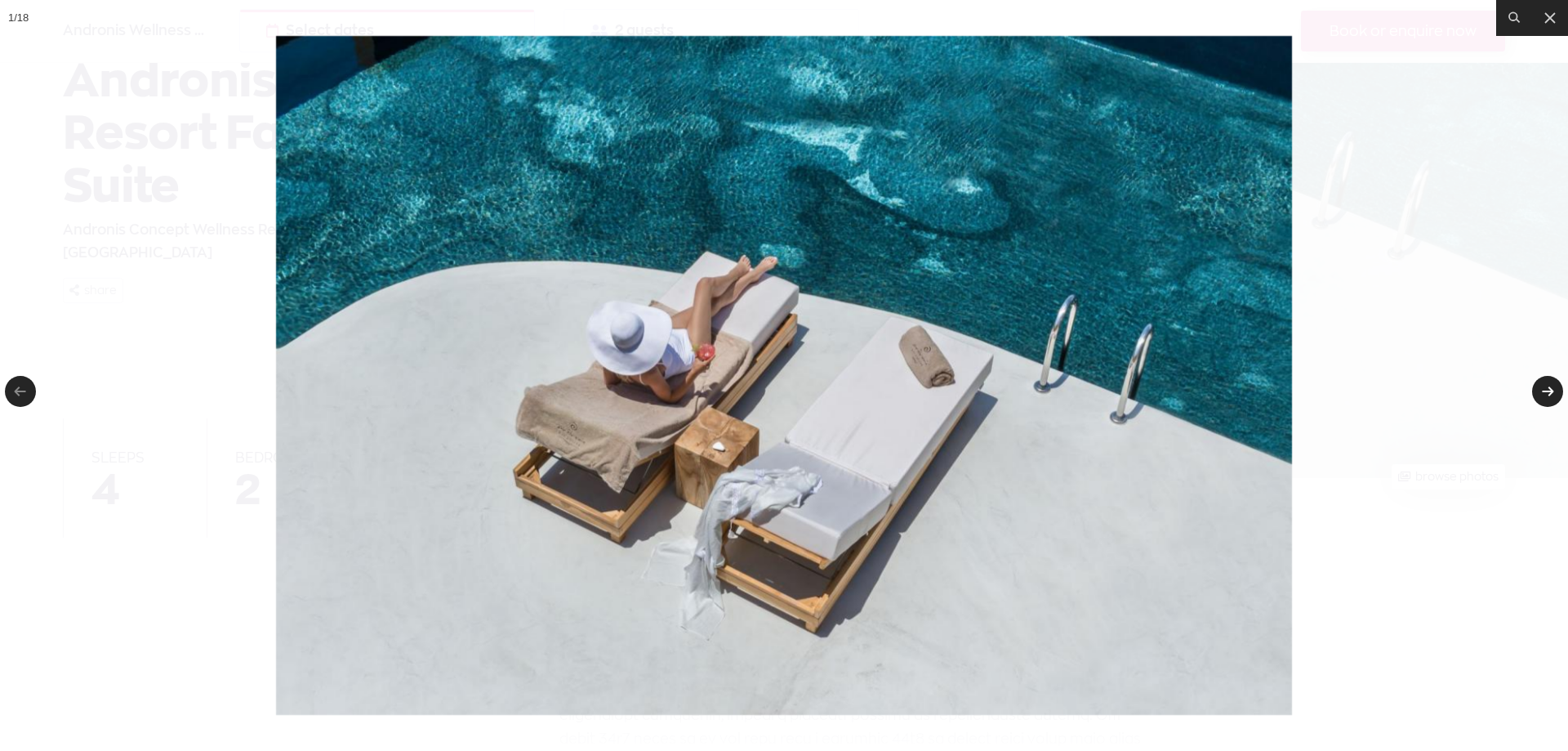
click at [1549, 389] on link at bounding box center [1548, 391] width 31 height 31
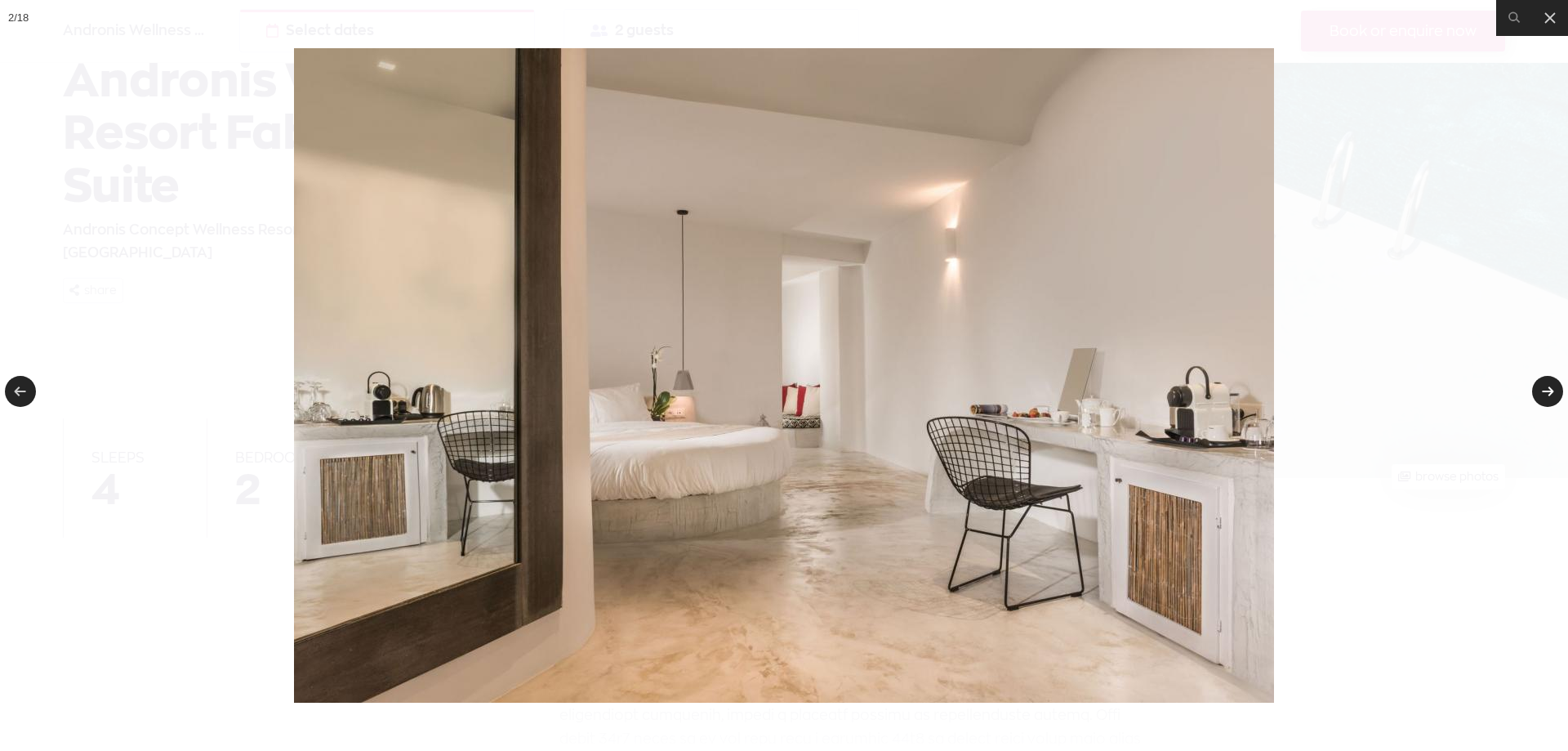
click at [1549, 389] on link at bounding box center [1548, 391] width 31 height 31
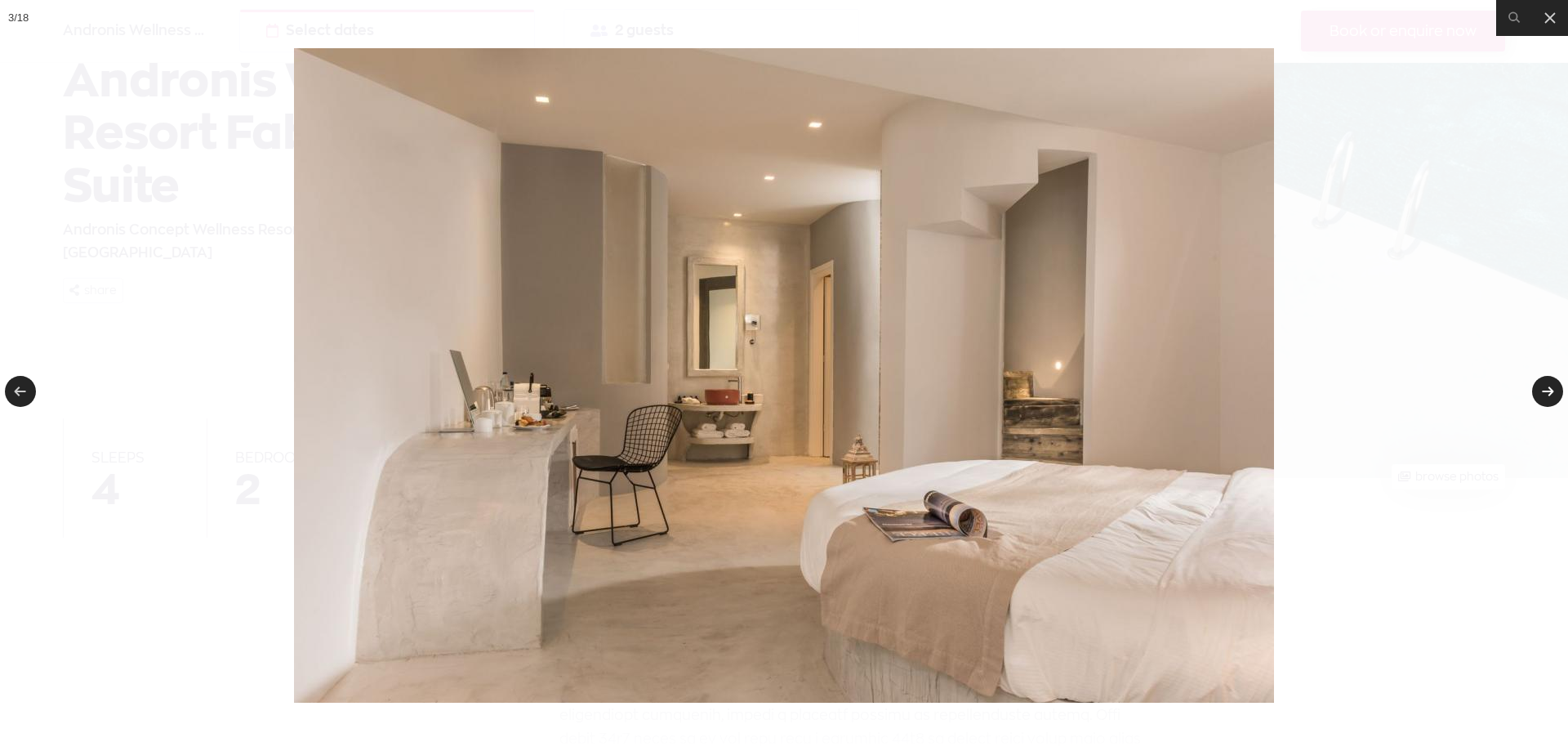
click at [1549, 389] on link at bounding box center [1548, 391] width 31 height 31
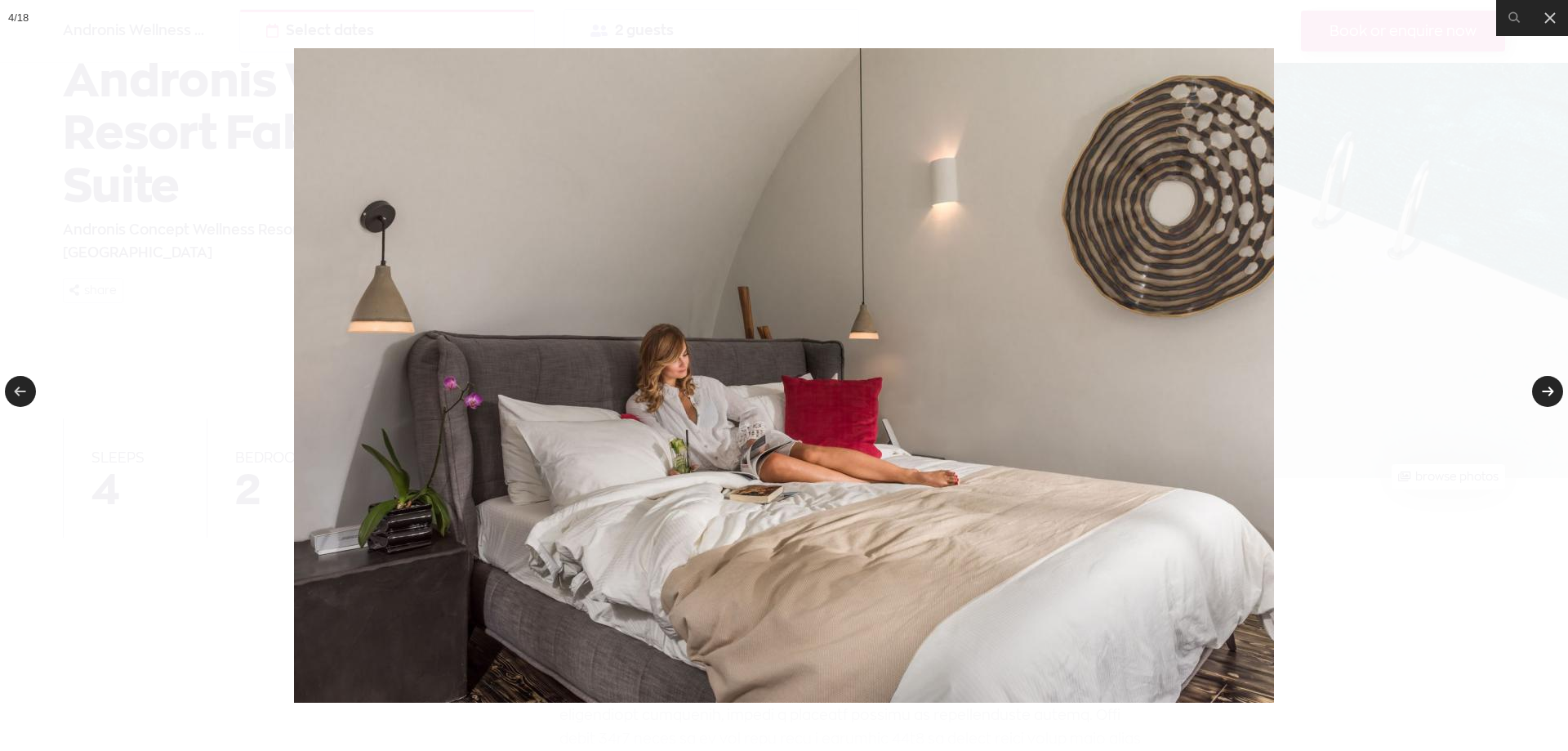
click at [1549, 389] on link at bounding box center [1548, 391] width 31 height 31
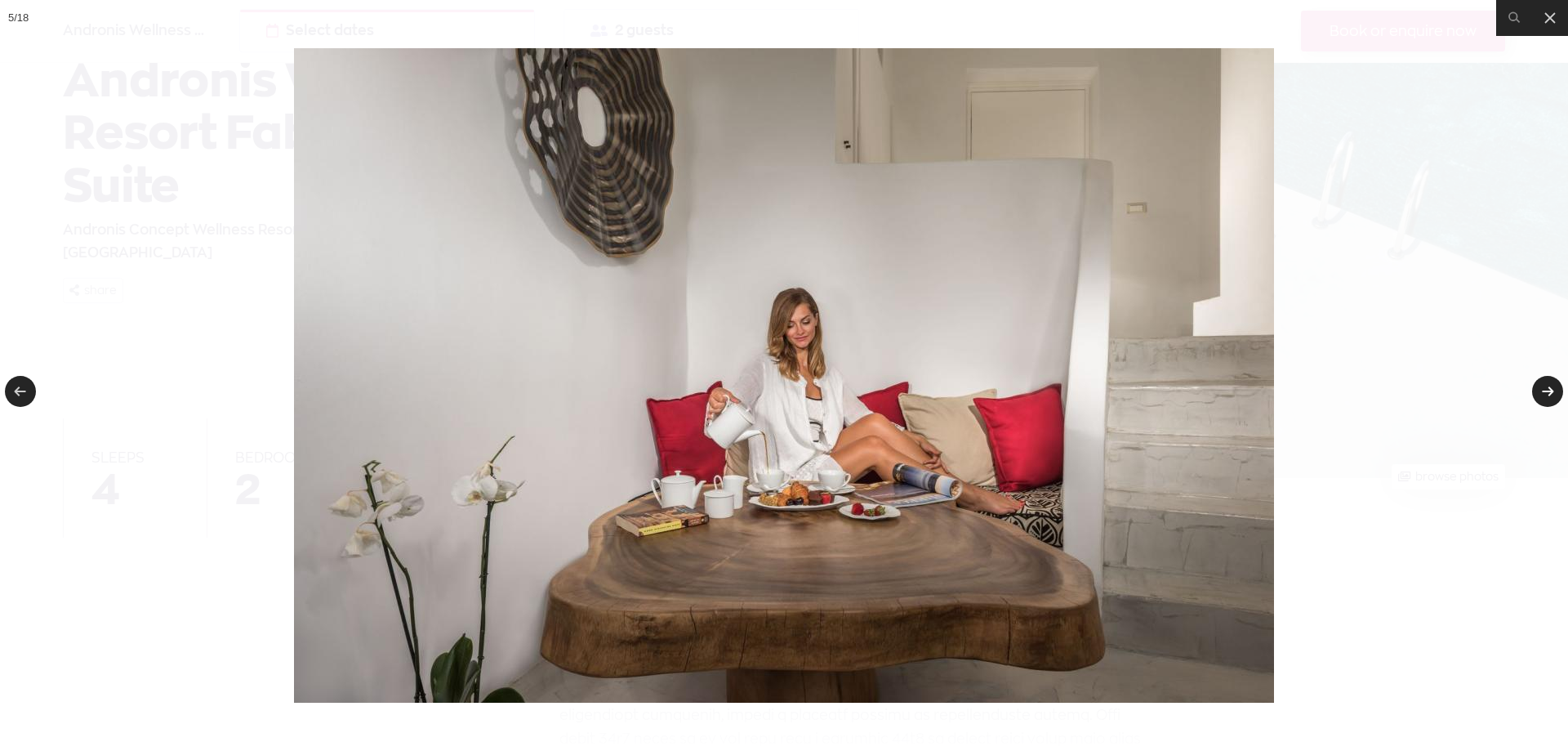
click at [1549, 389] on link at bounding box center [1548, 391] width 31 height 31
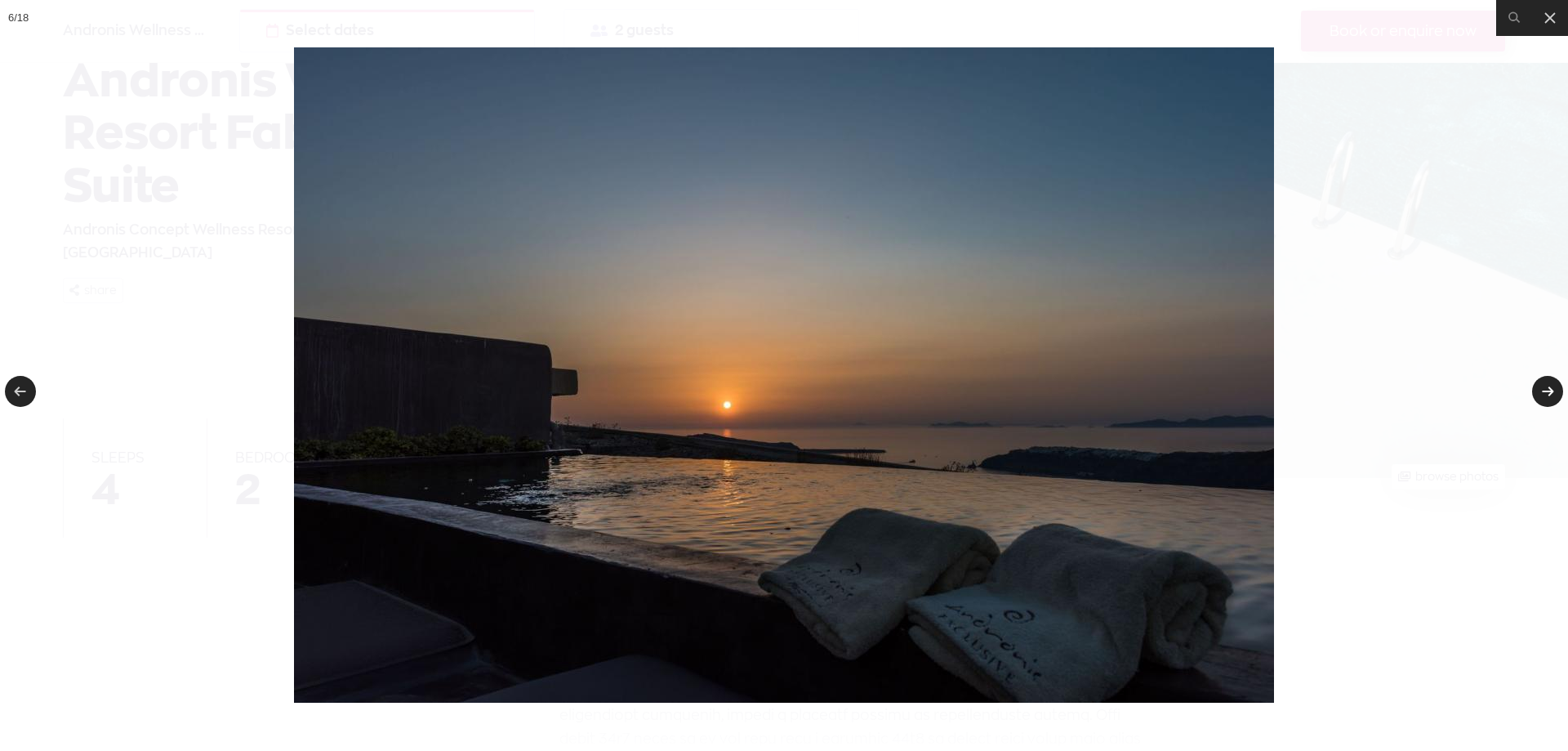
click at [1549, 389] on link at bounding box center [1548, 391] width 31 height 31
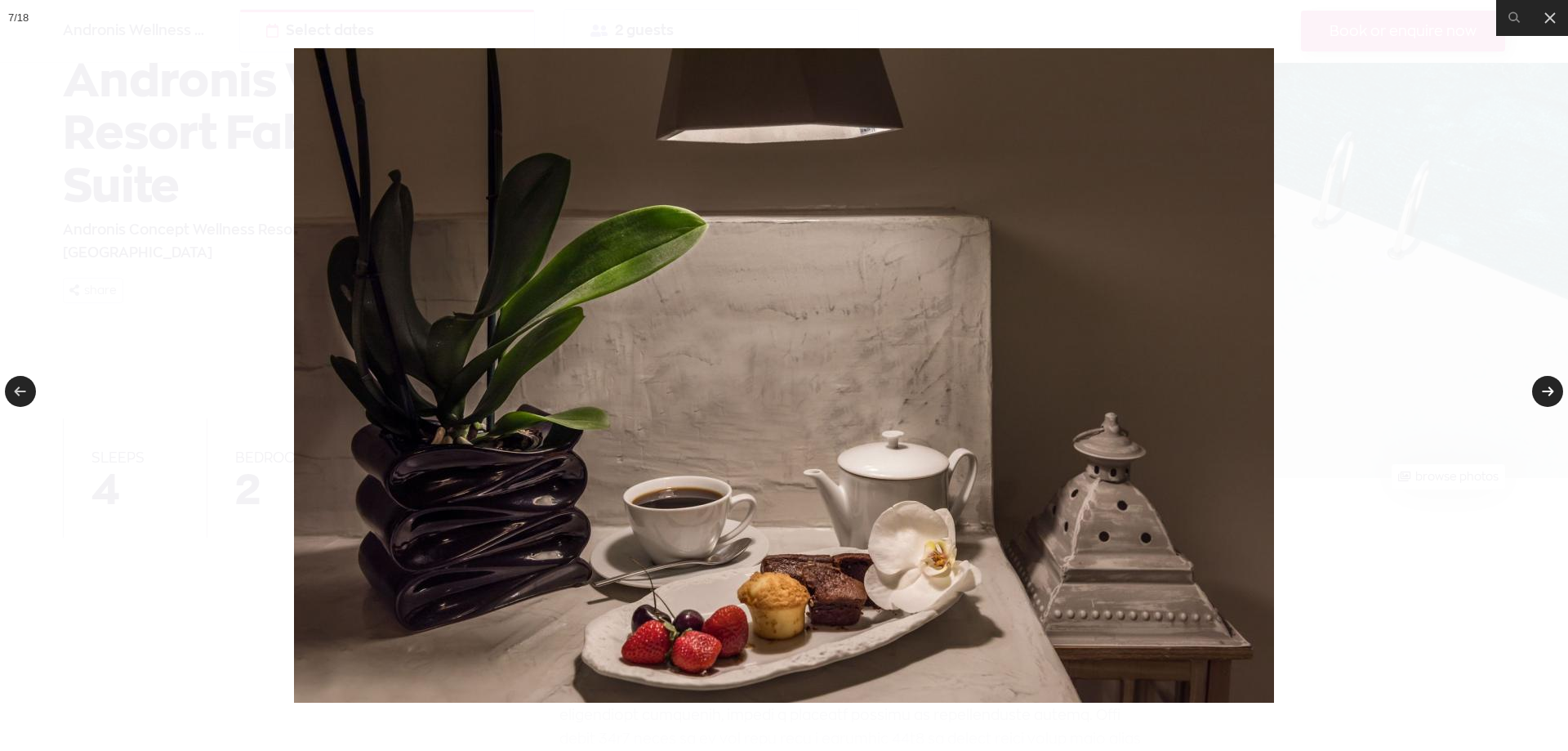
click at [1549, 389] on link at bounding box center [1548, 391] width 31 height 31
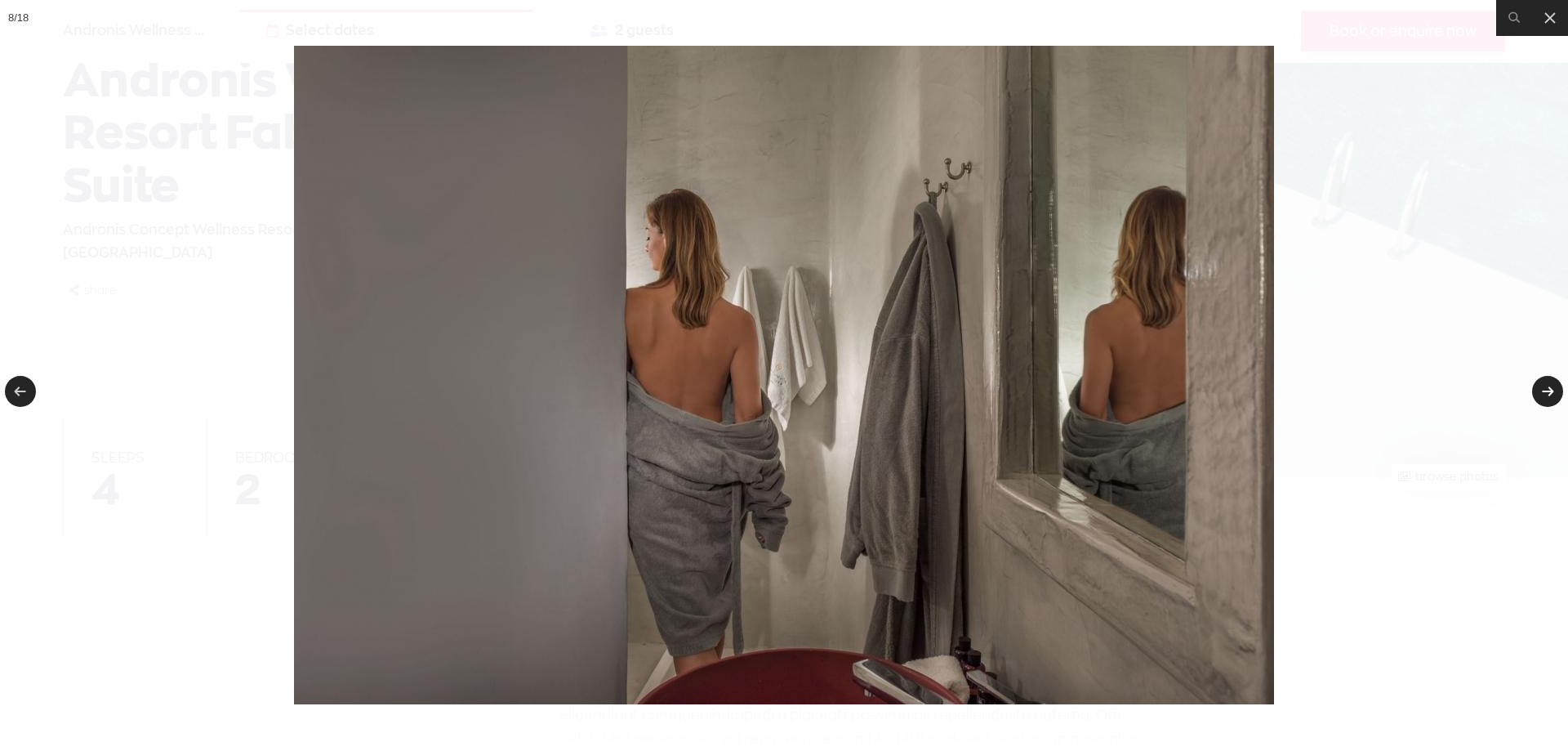
click at [1549, 389] on link at bounding box center [1548, 391] width 31 height 31
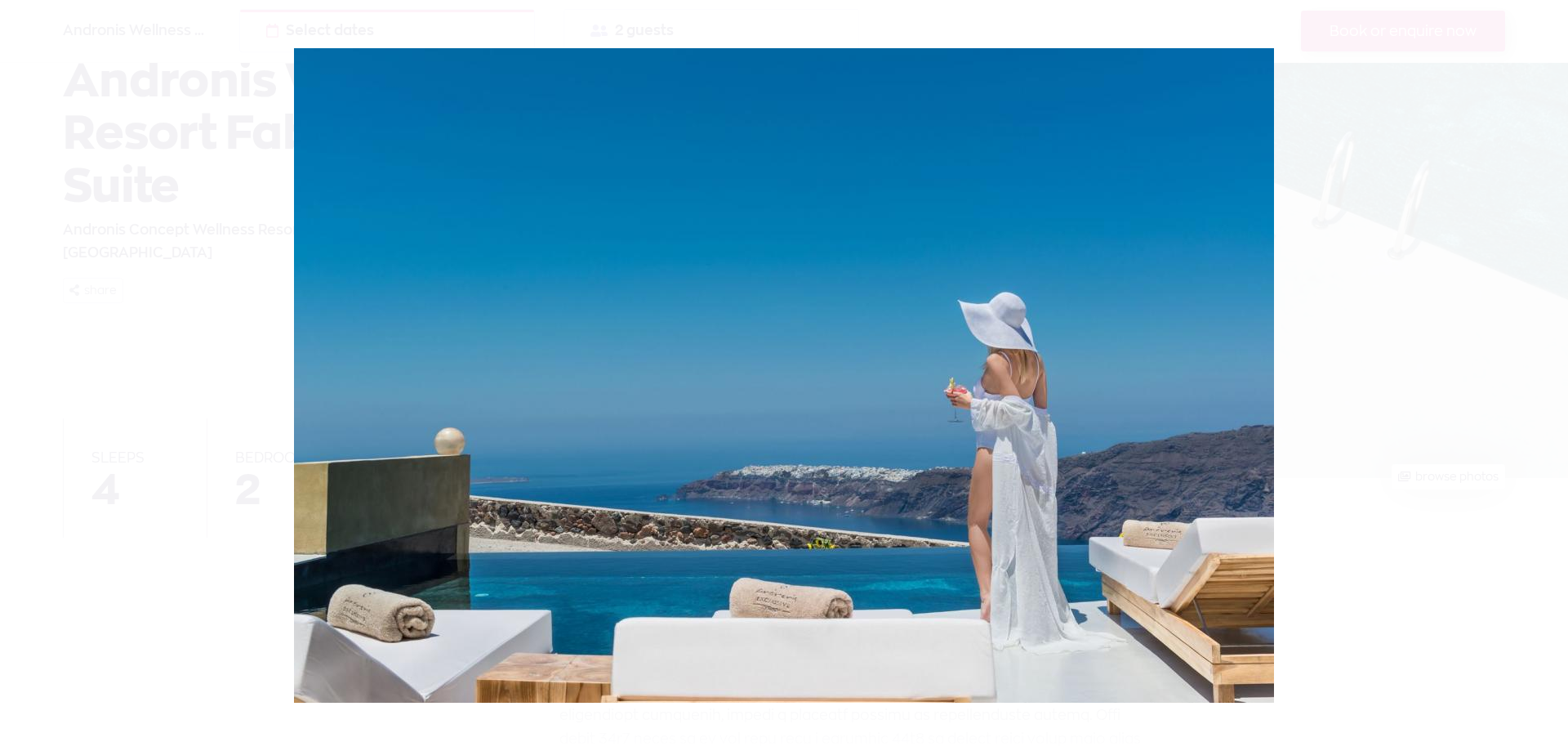
click at [1549, 389] on link at bounding box center [1548, 391] width 31 height 31
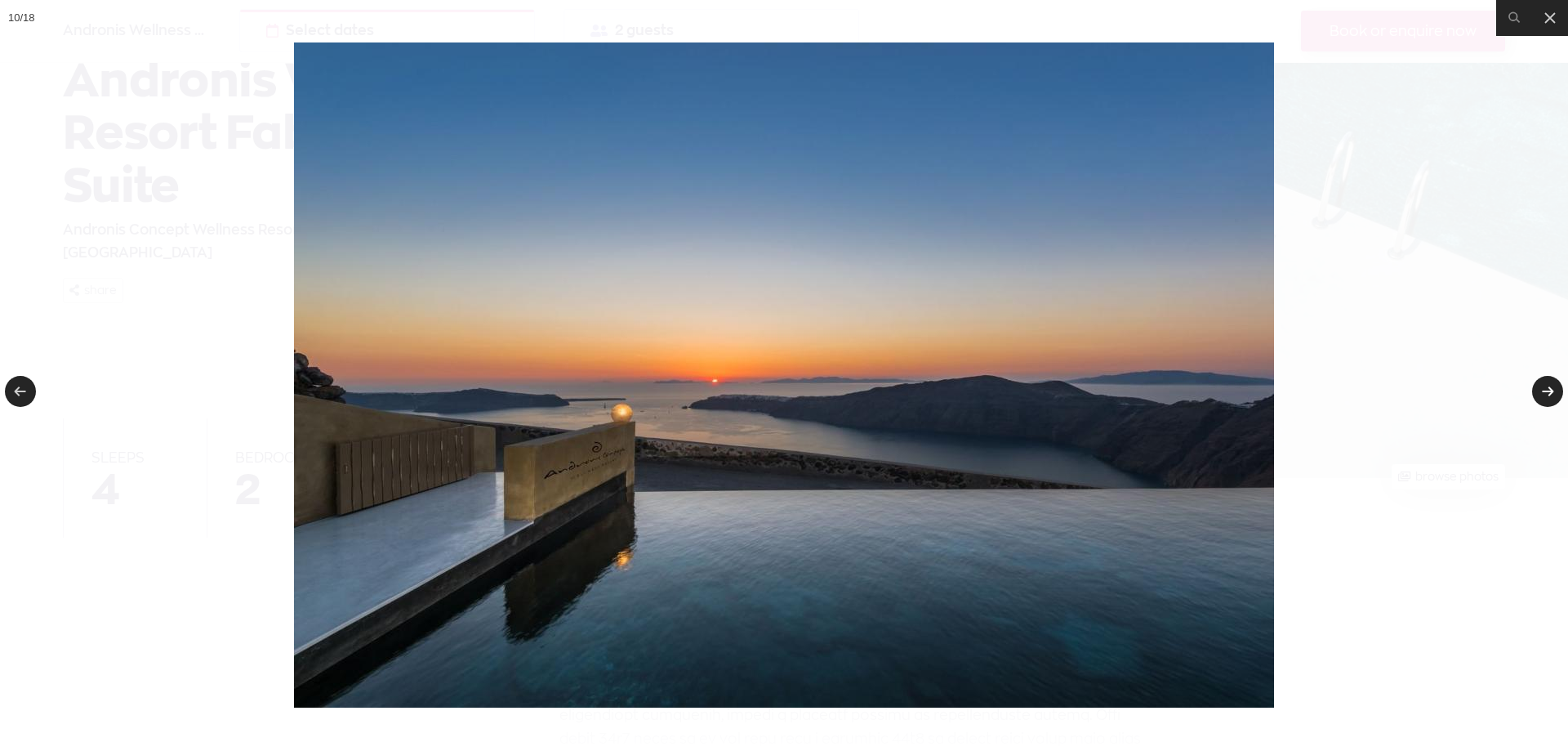
click at [1549, 389] on link at bounding box center [1548, 391] width 31 height 31
